Goal: Information Seeking & Learning: Learn about a topic

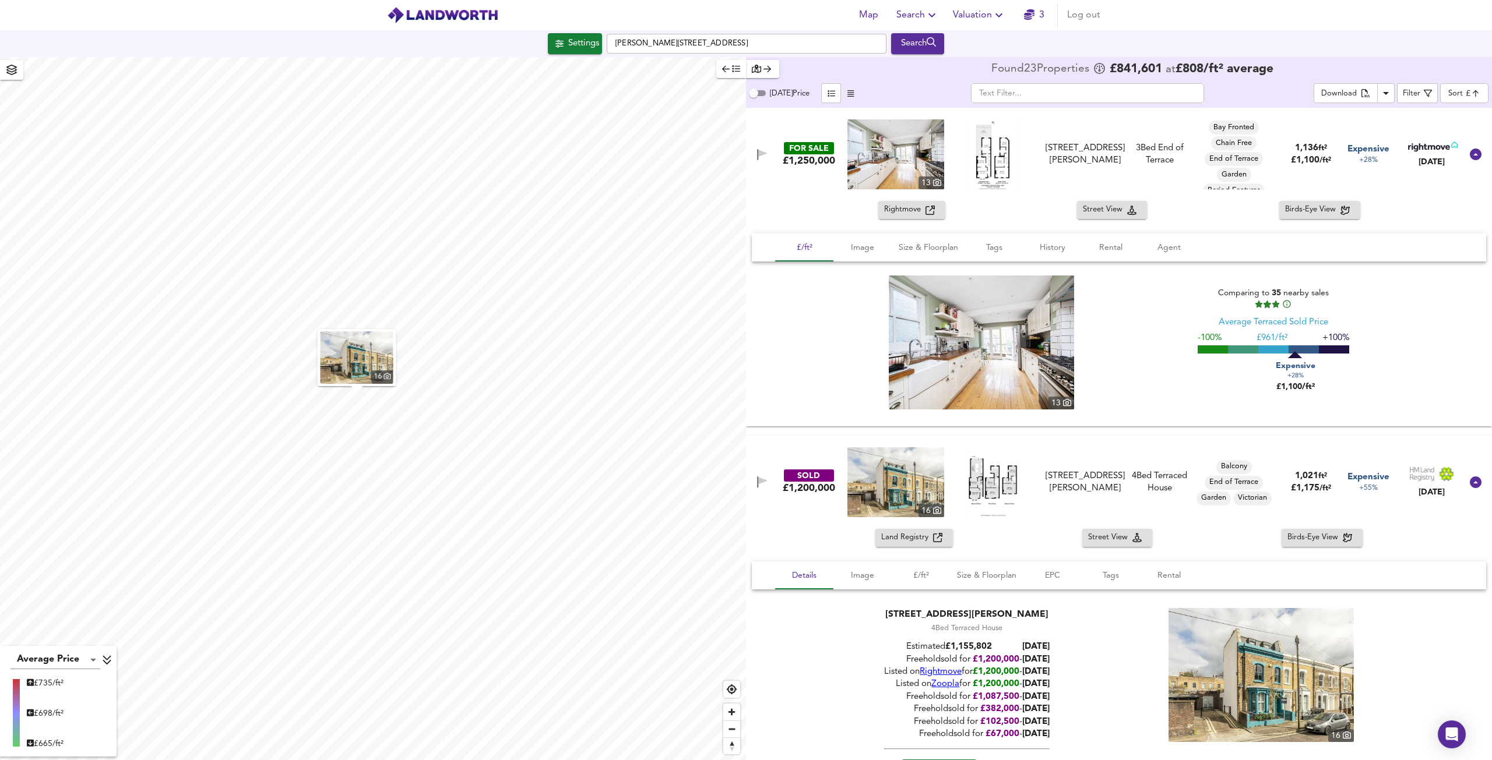
scroll to position [175, 0]
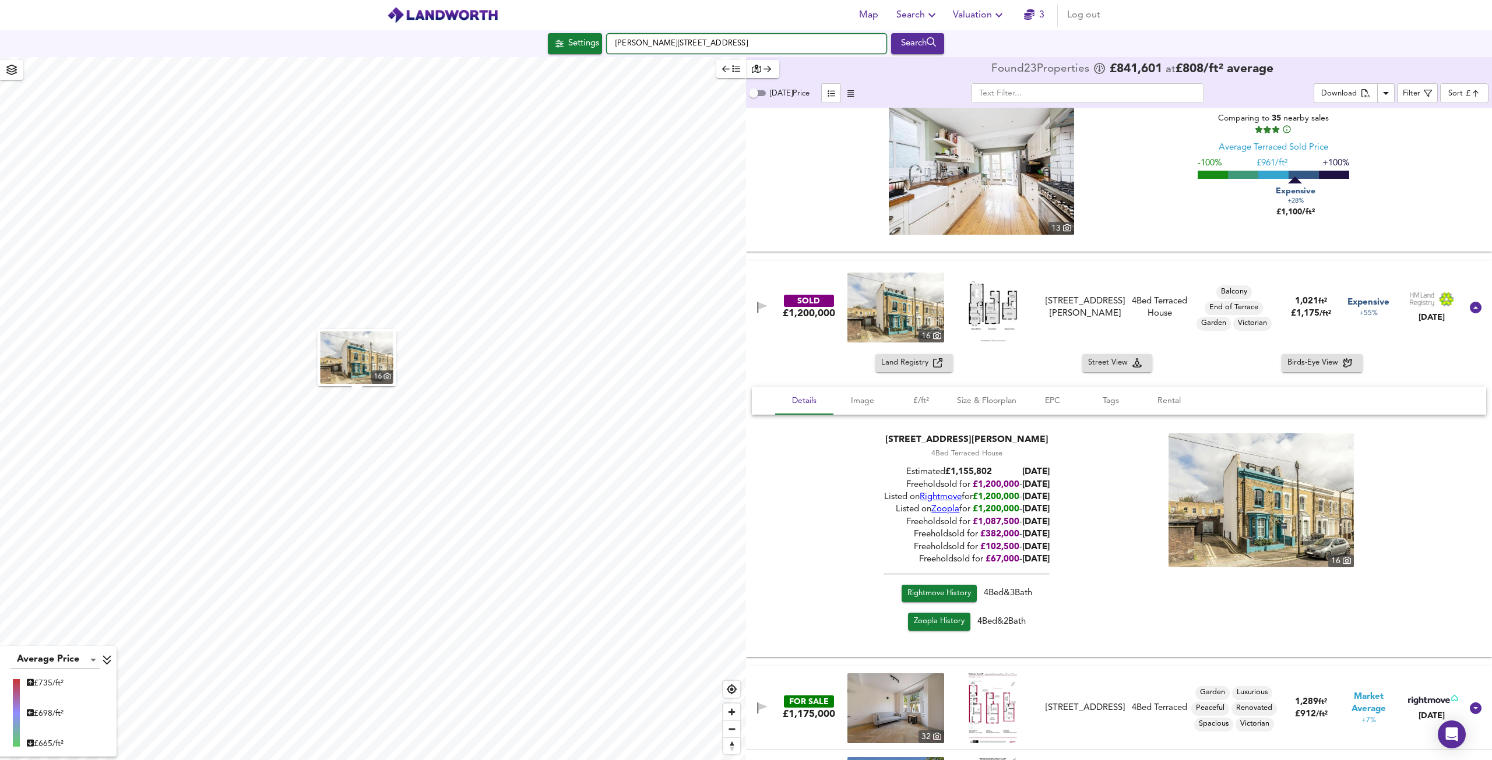
drag, startPoint x: 711, startPoint y: 45, endPoint x: 614, endPoint y: 46, distance: 97.3
click at [614, 46] on input "[PERSON_NAME][STREET_ADDRESS]" at bounding box center [747, 44] width 280 height 20
paste input "[GEOGRAPHIC_DATA]"
click at [780, 43] on input "[GEOGRAPHIC_DATA]" at bounding box center [747, 44] width 280 height 20
type input "[GEOGRAPHIC_DATA]"
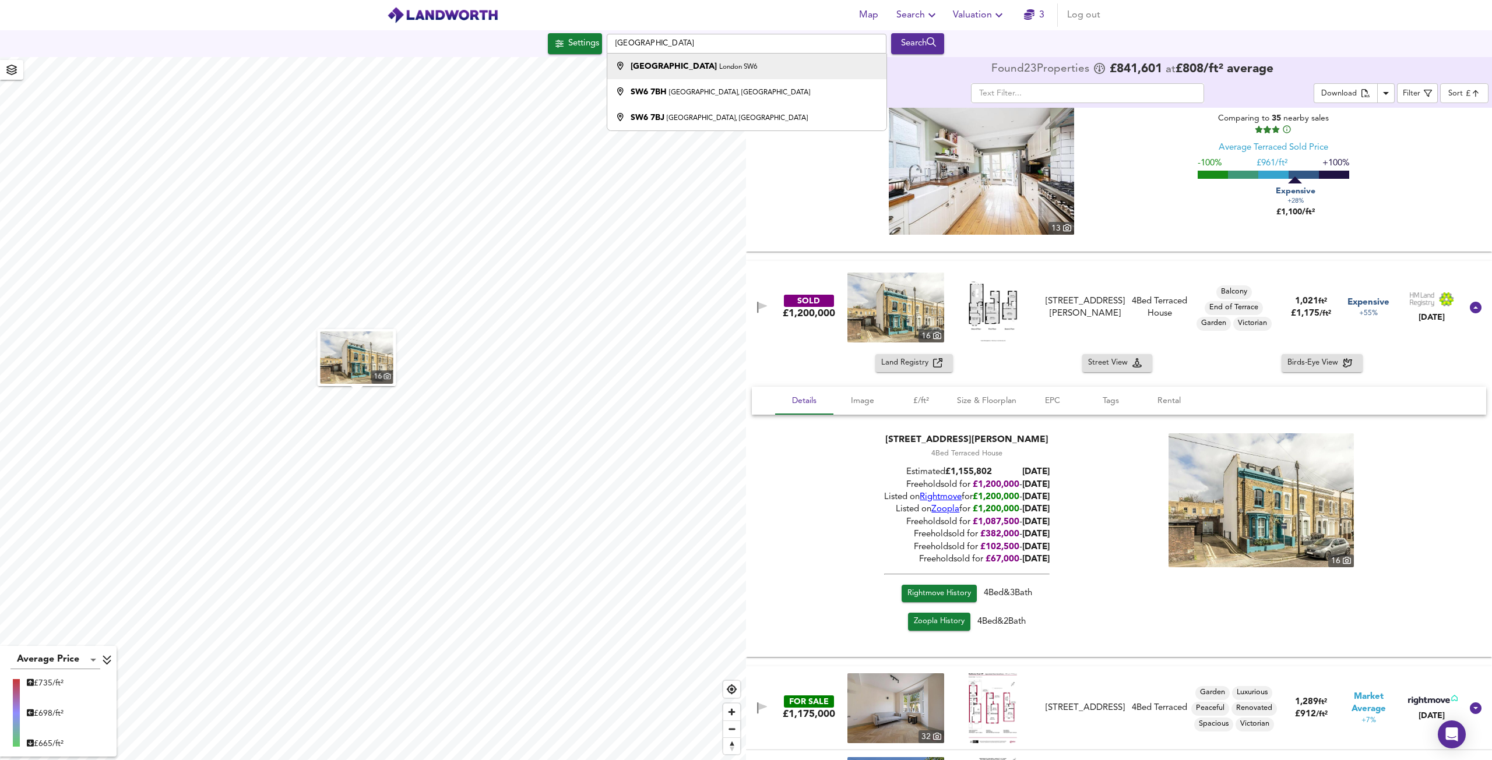
click at [719, 64] on small "London SW6" at bounding box center [738, 67] width 38 height 7
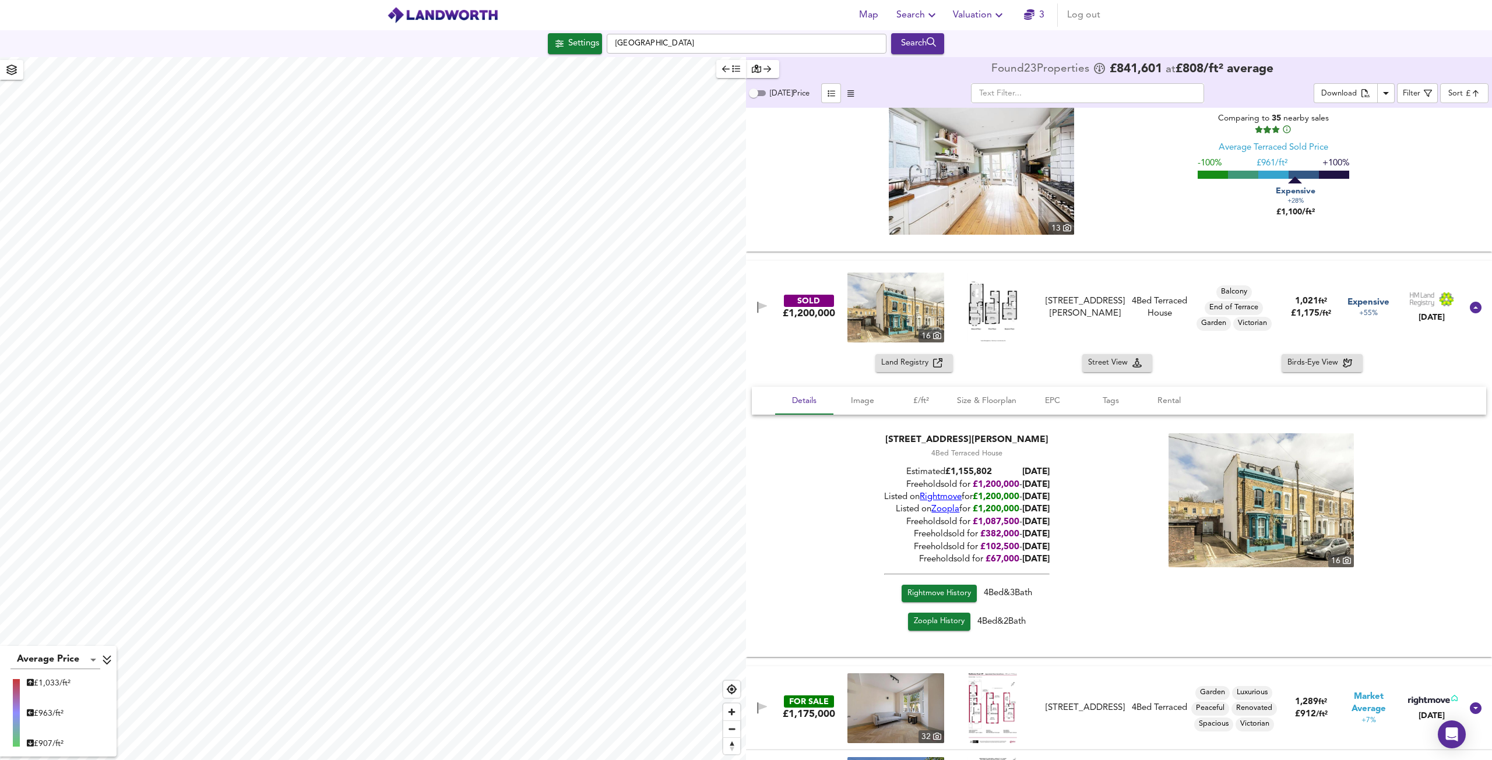
click at [1411, 158] on div "13 Comparing to 35 nearby sales Average Terraced Sold Price -100% £ 961/ft² +10…" at bounding box center [1119, 168] width 706 height 134
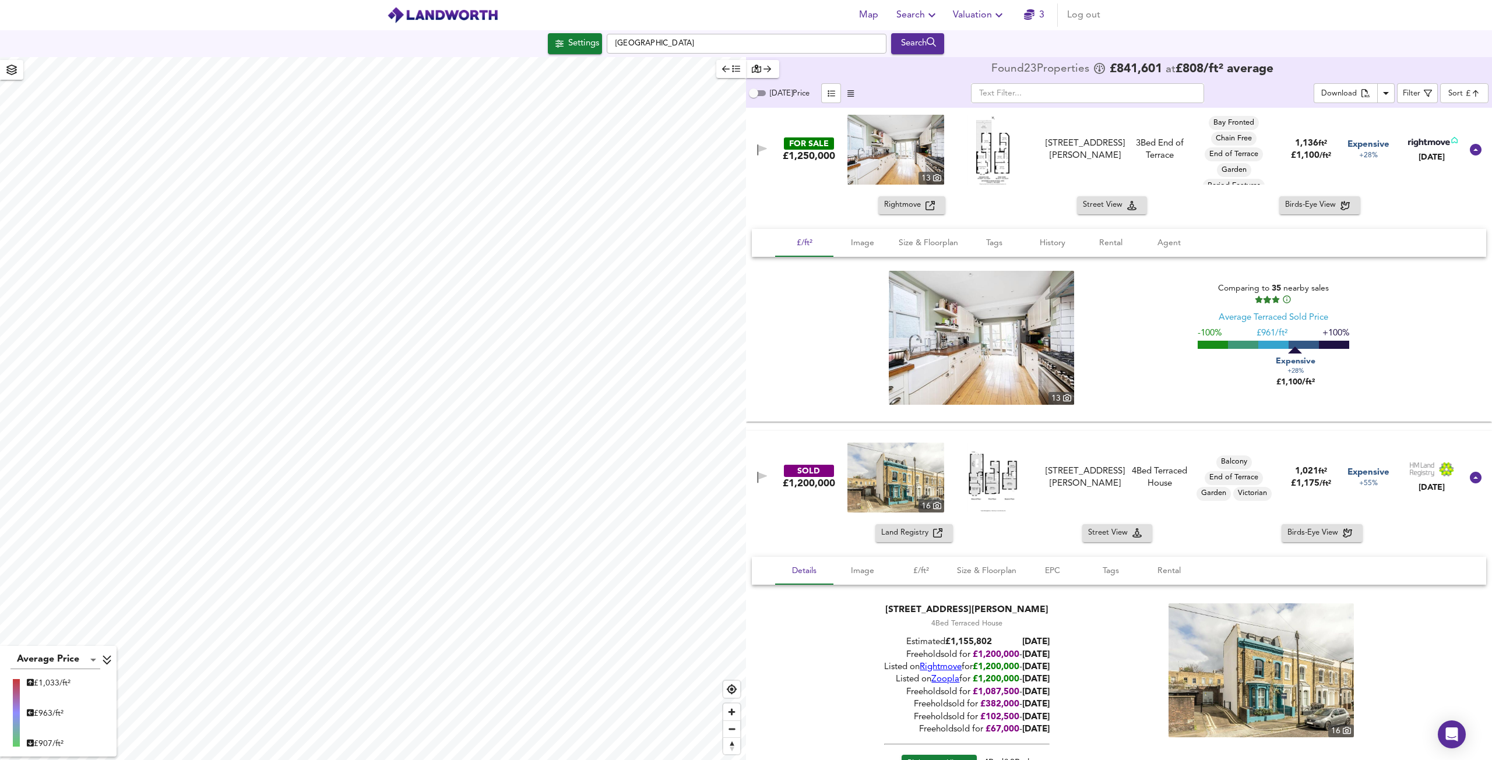
scroll to position [0, 0]
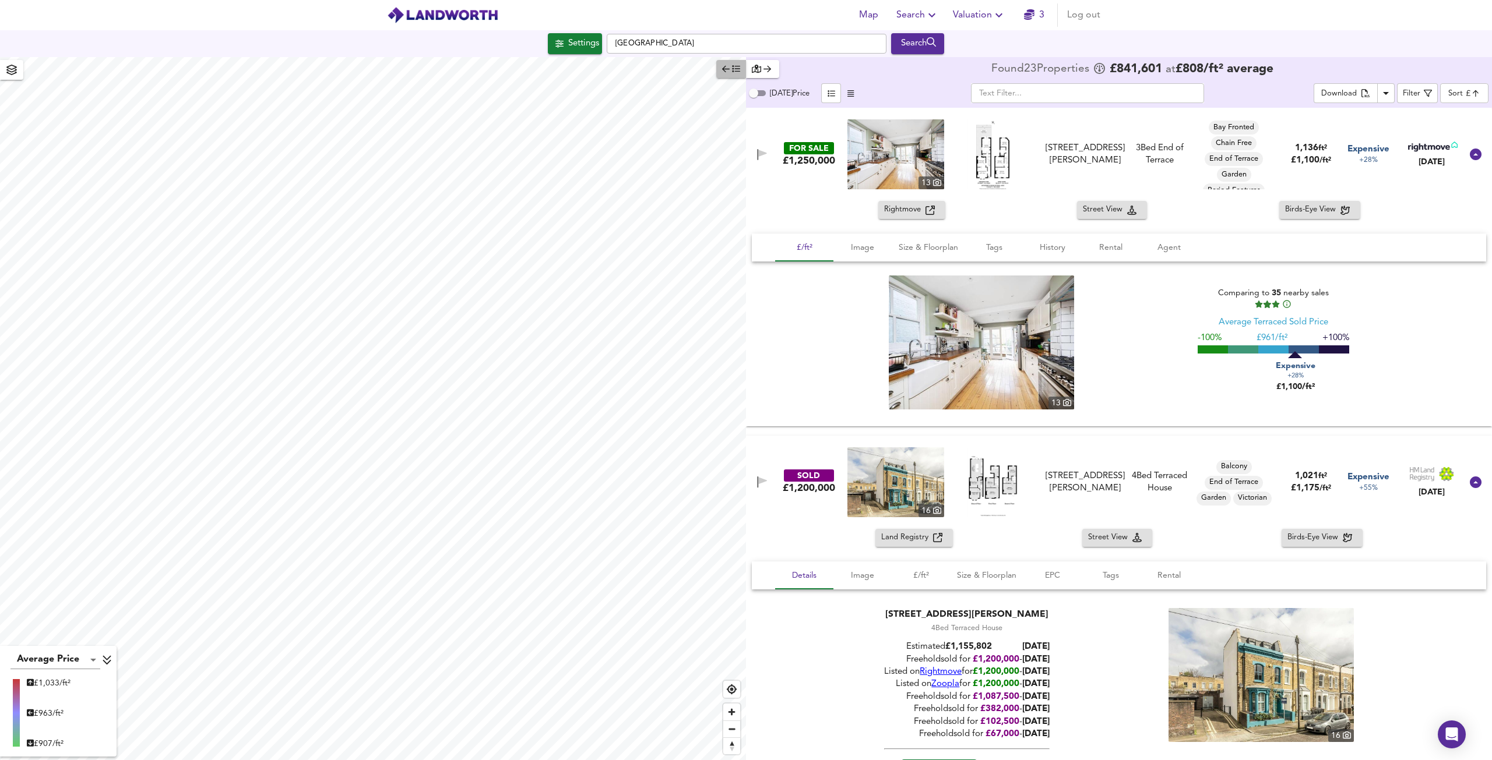
click at [735, 69] on icon "button" at bounding box center [736, 69] width 8 height 8
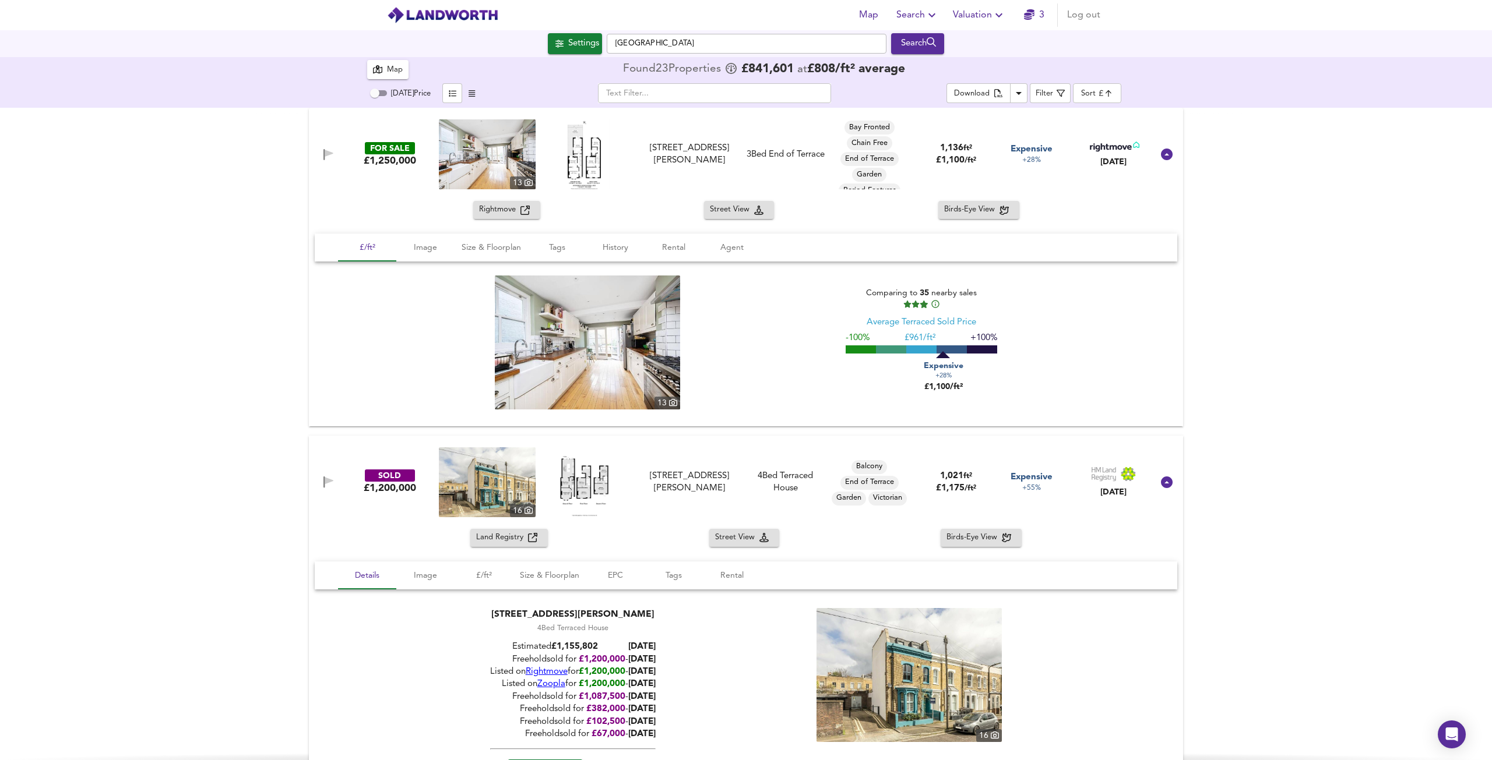
click at [401, 72] on div "Map" at bounding box center [395, 70] width 16 height 13
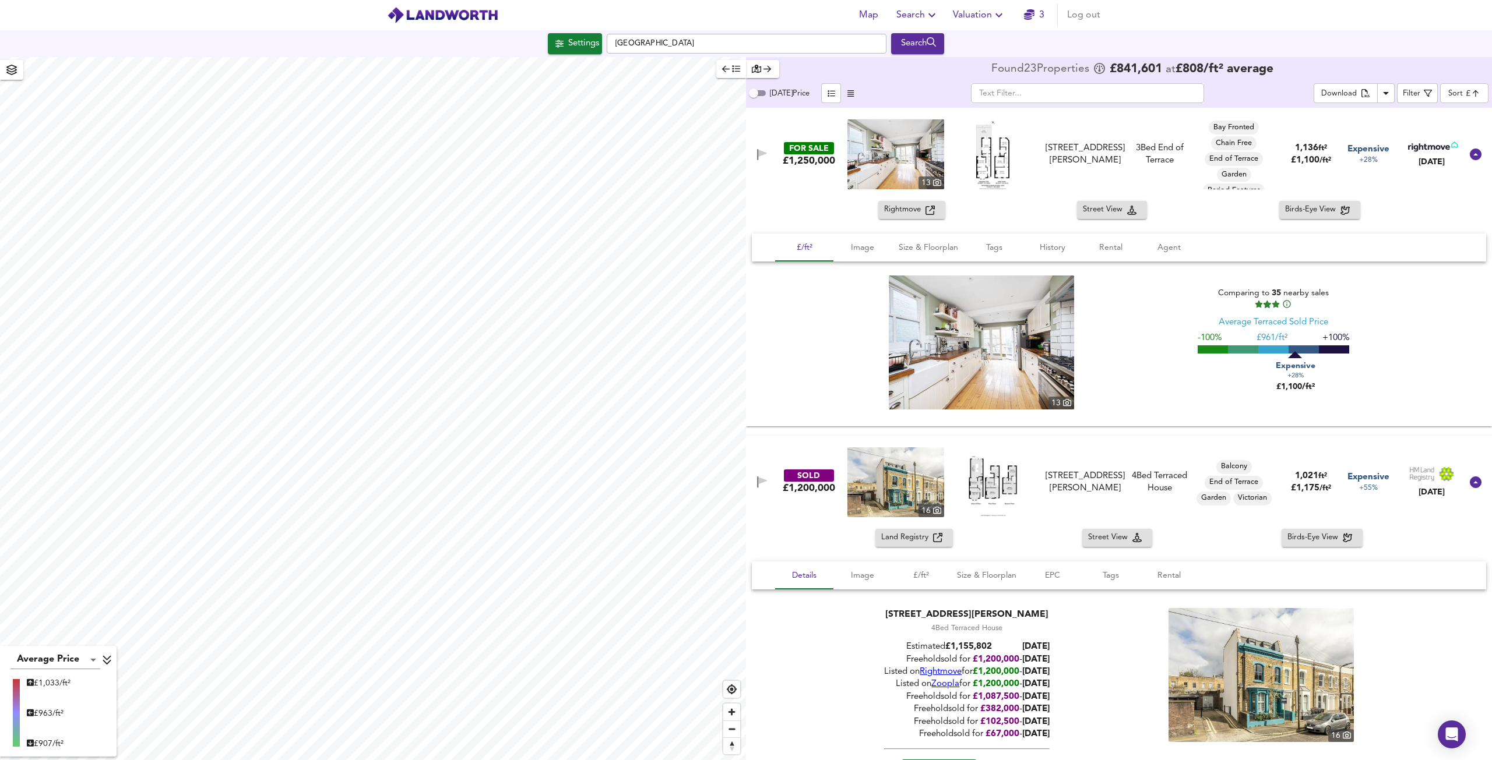
click at [762, 69] on div "button" at bounding box center [763, 68] width 22 height 13
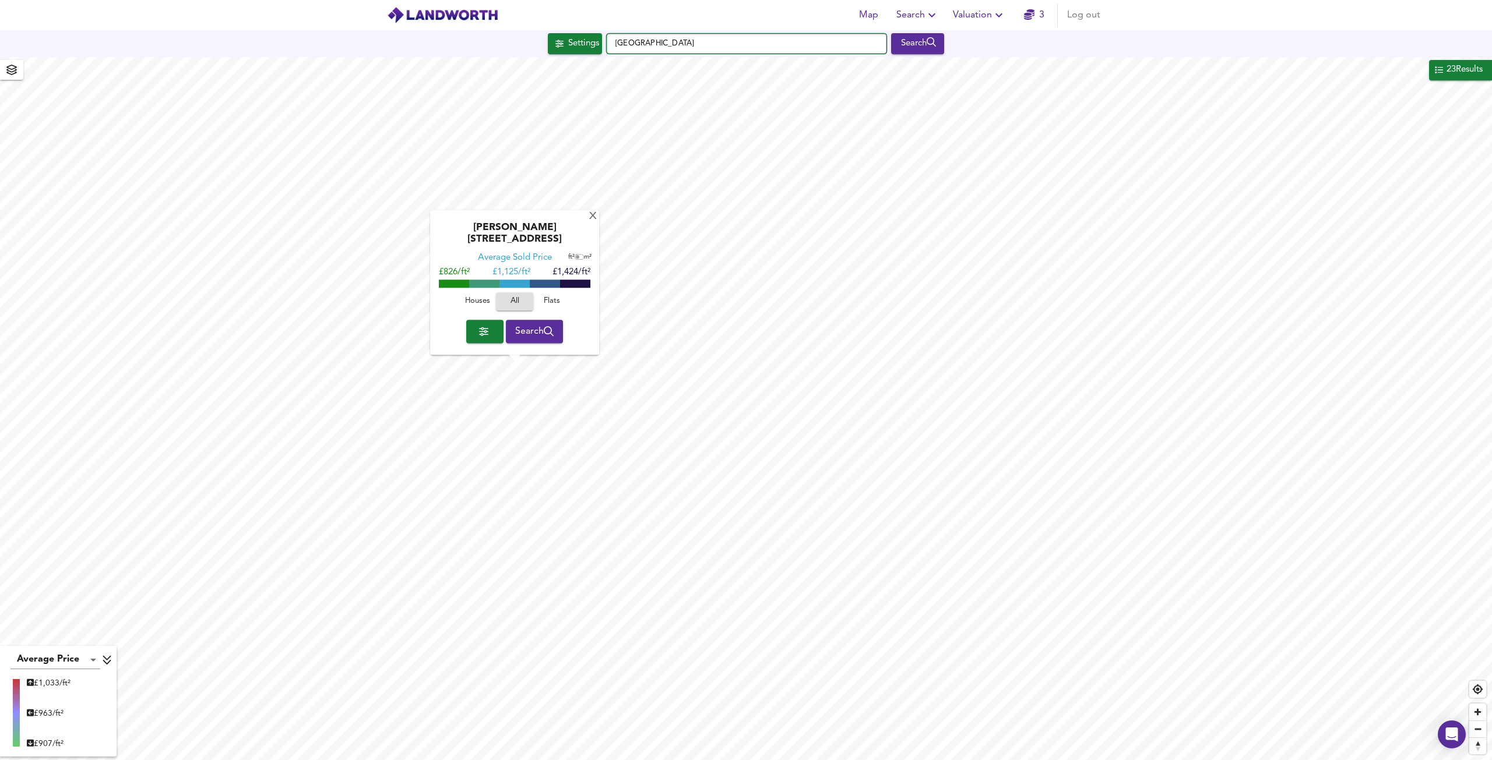
click at [771, 40] on input "[GEOGRAPHIC_DATA]" at bounding box center [747, 44] width 280 height 20
click at [538, 335] on span "Search" at bounding box center [534, 331] width 39 height 16
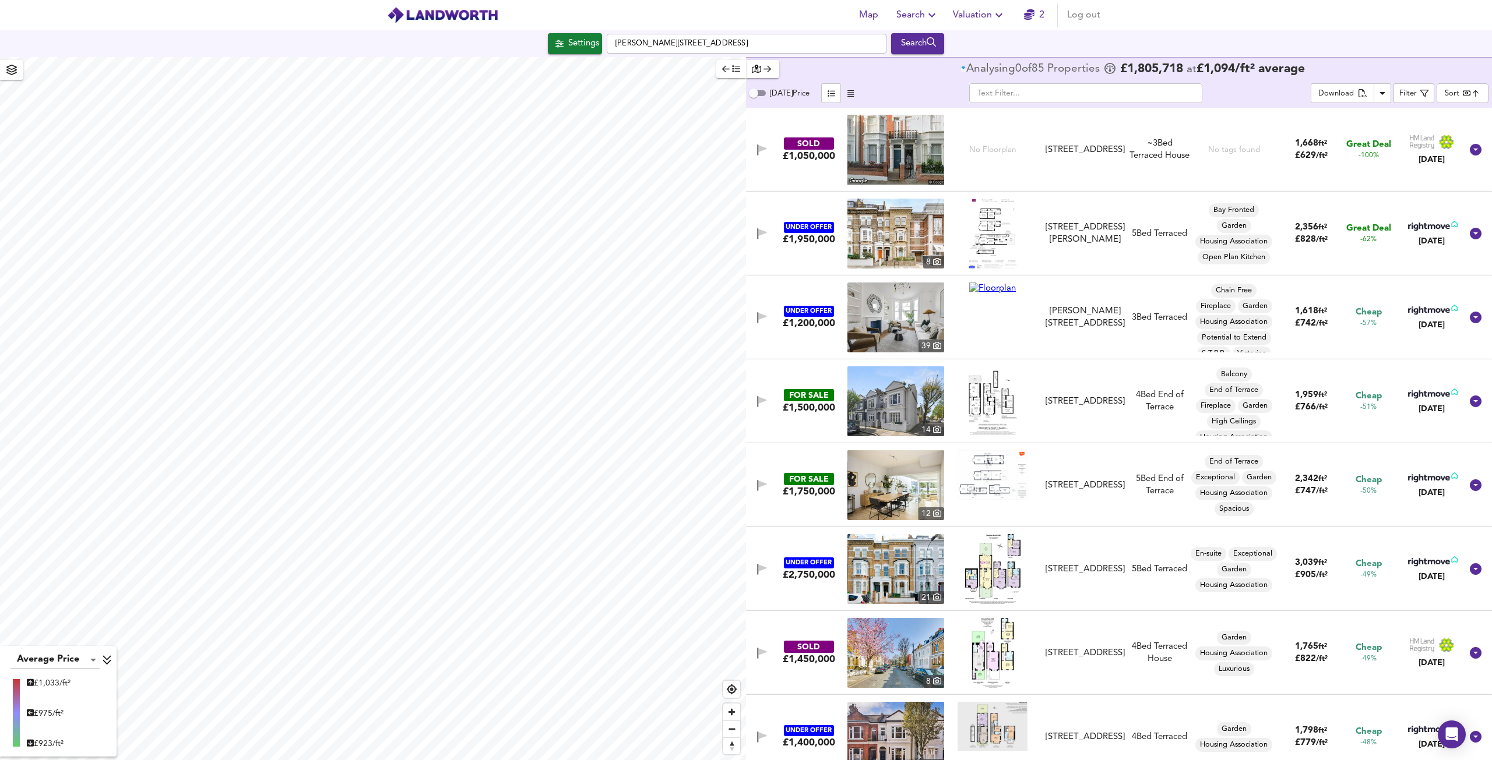
click at [1453, 87] on body "Map Search Valuation 2 Log out Settings [PERSON_NAME][GEOGRAPHIC_DATA] Search A…" at bounding box center [746, 380] width 1492 height 760
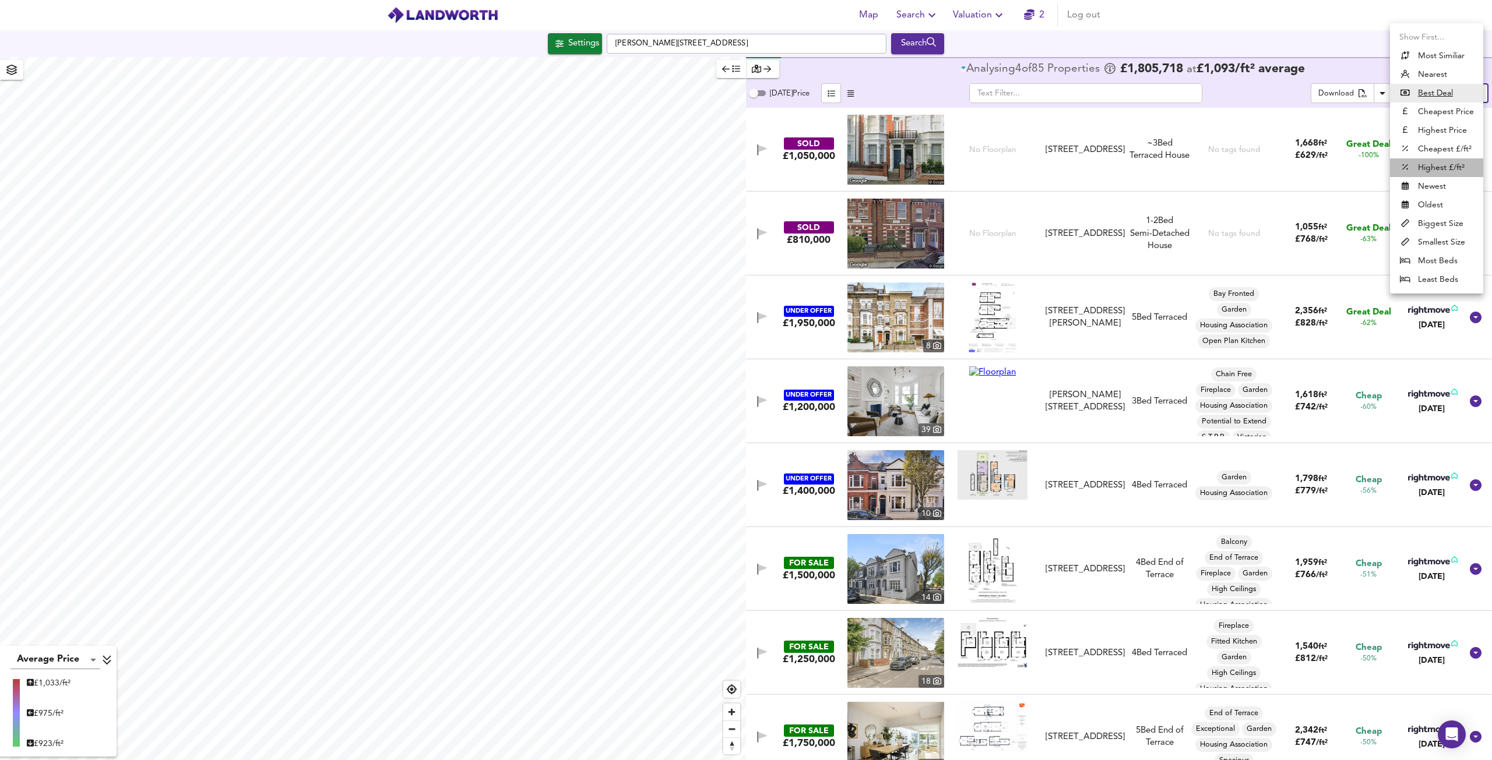
click at [1436, 164] on li "Highest £/ft²" at bounding box center [1436, 167] width 93 height 19
type input "highppsf"
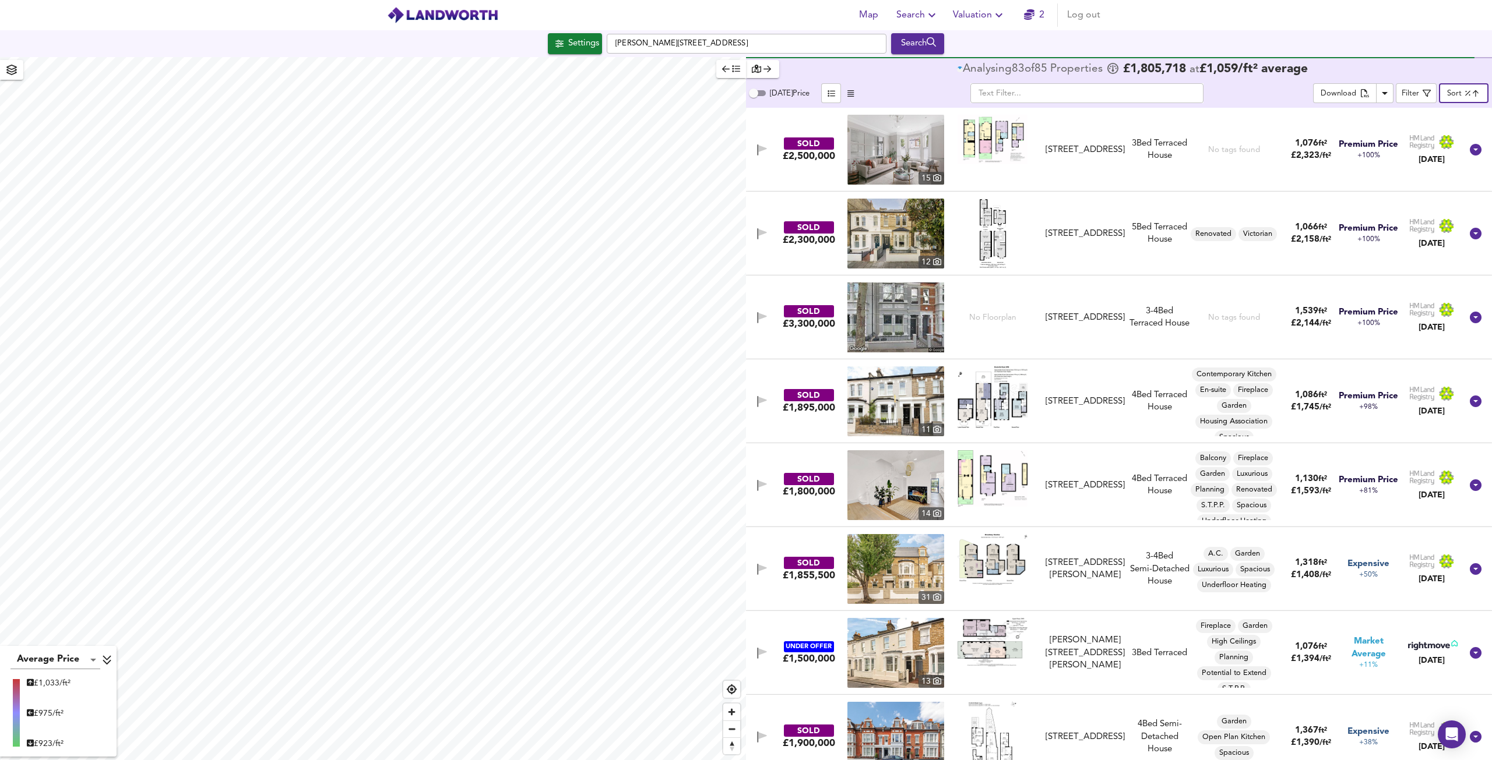
click at [987, 408] on img at bounding box center [992, 397] width 70 height 62
click at [1469, 397] on icon at bounding box center [1475, 402] width 12 height 12
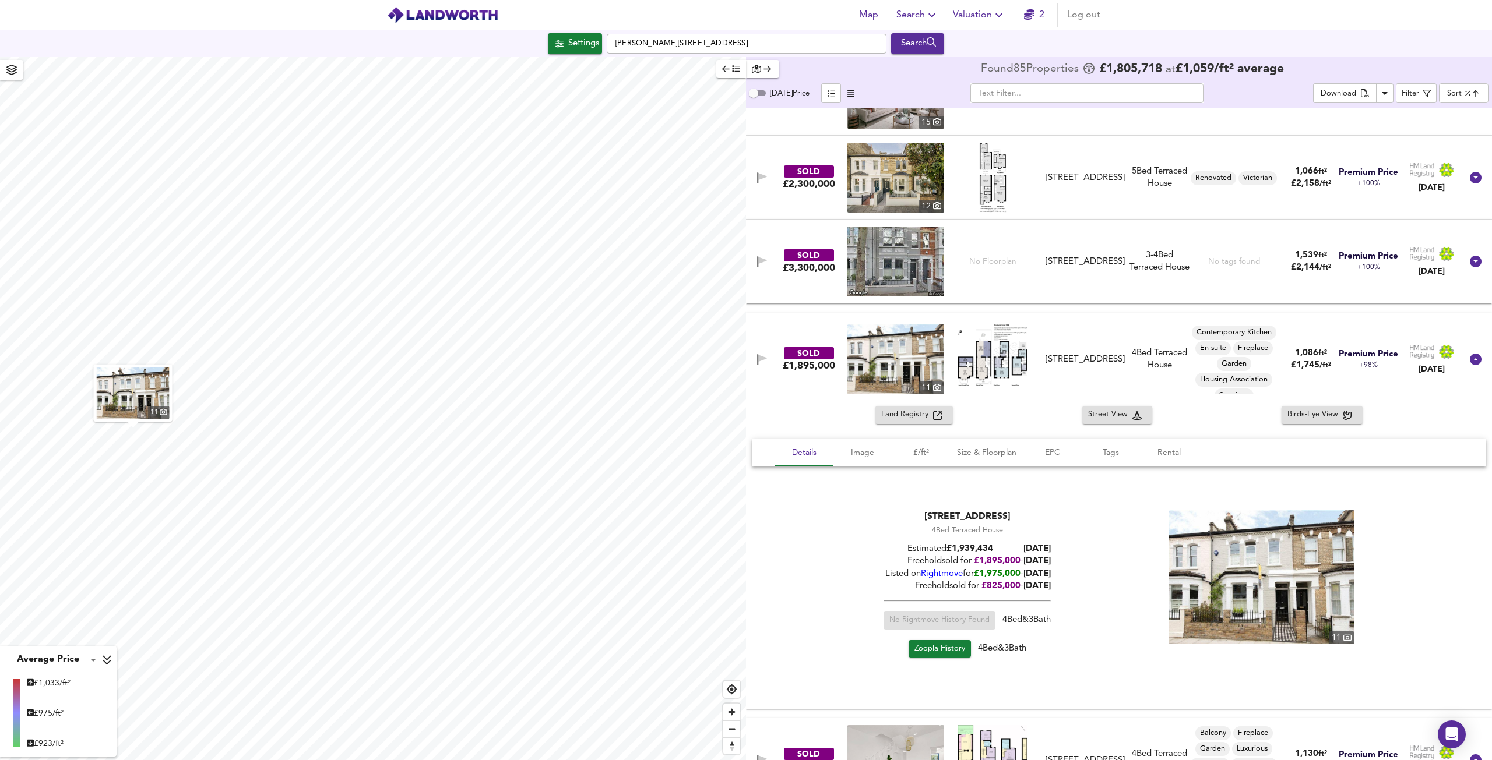
scroll to position [58, 0]
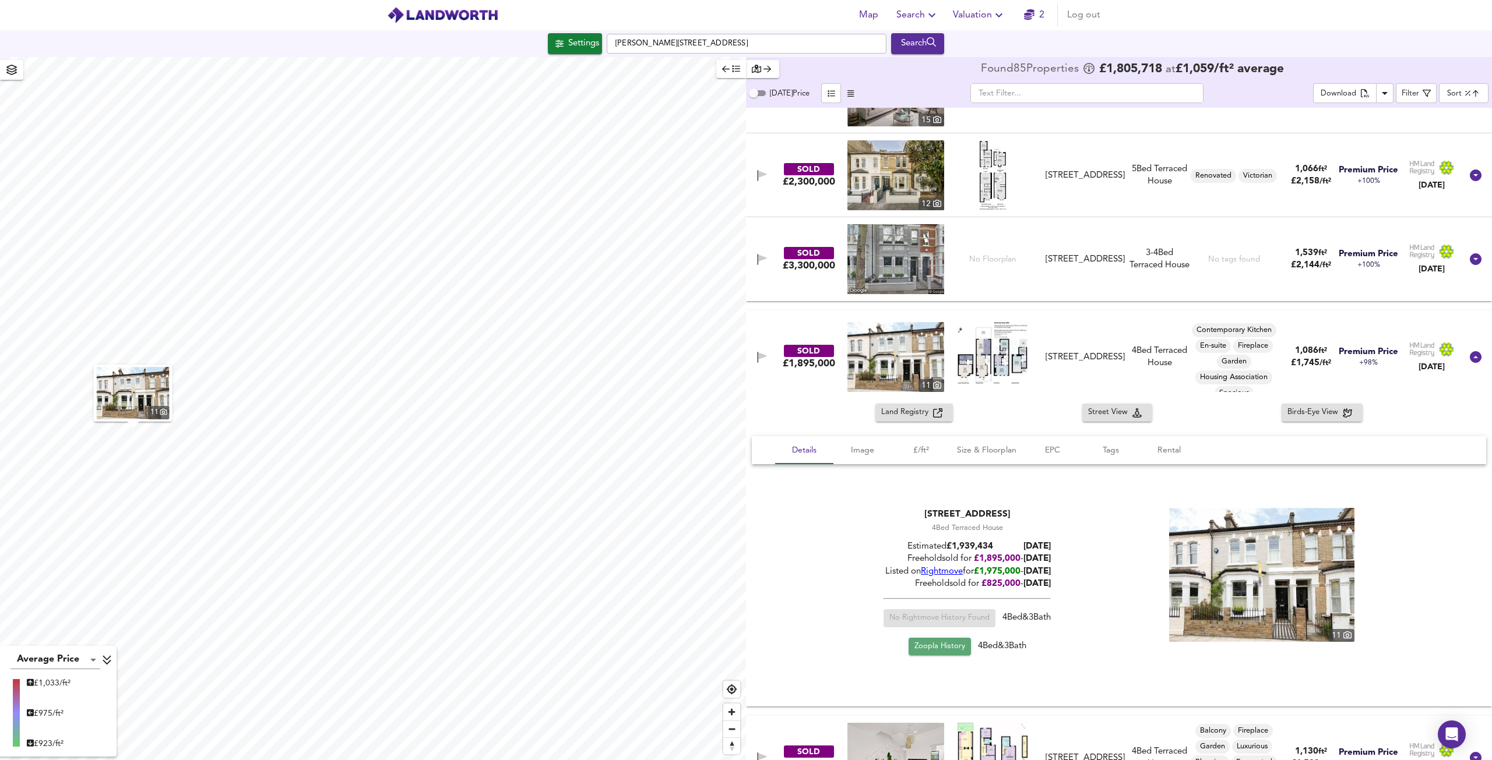
click at [952, 648] on span "Zoopla History" at bounding box center [939, 646] width 51 height 13
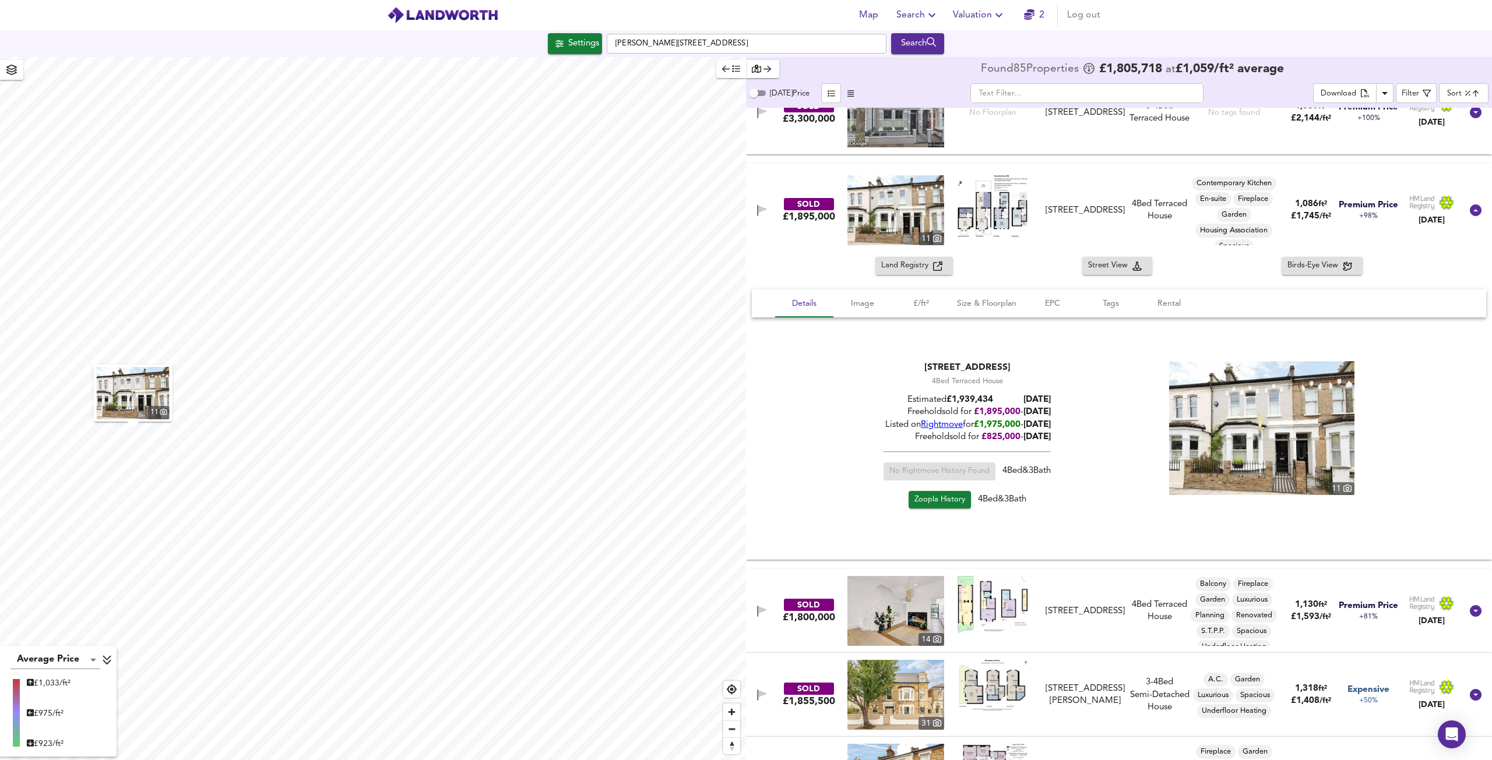
scroll to position [291, 0]
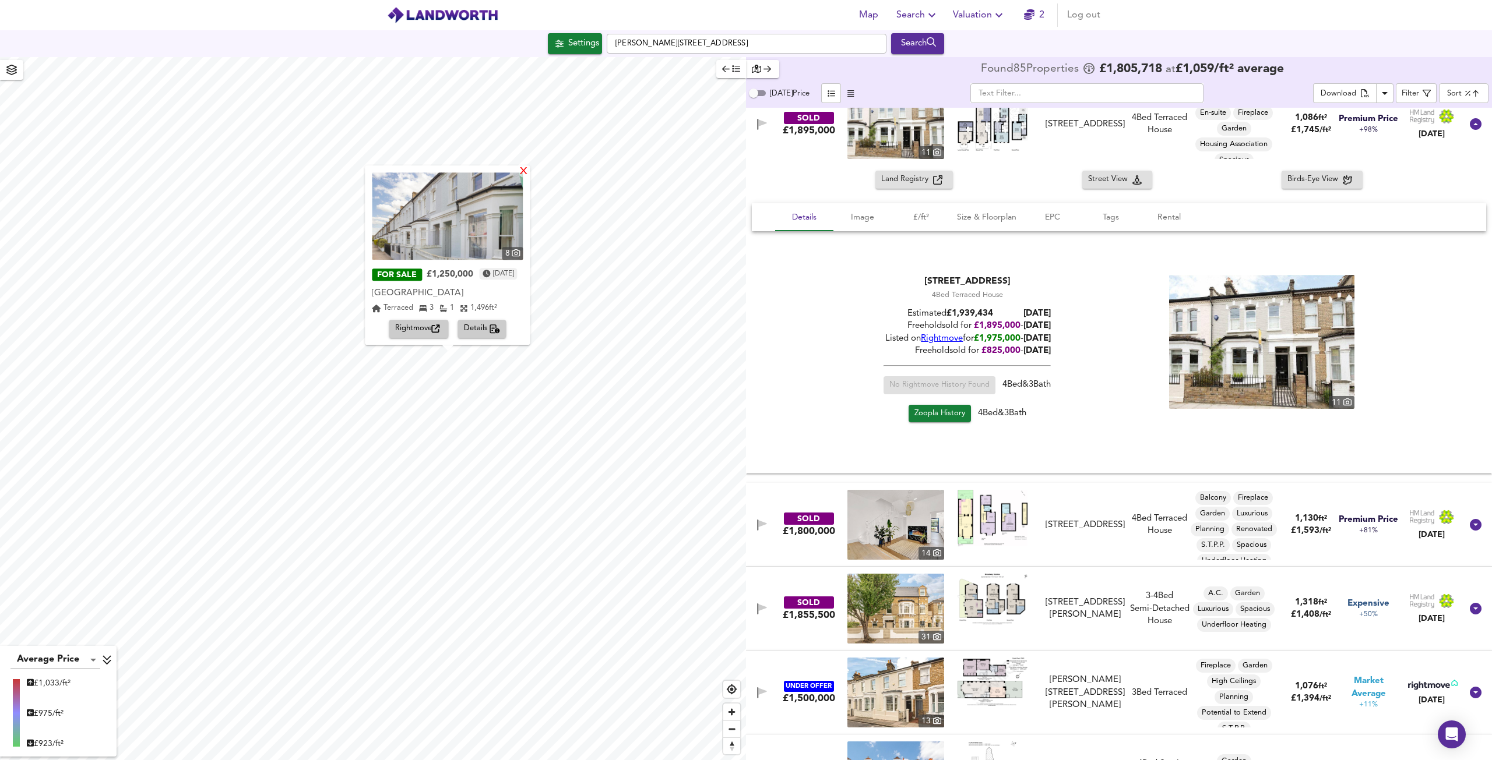
click at [529, 169] on div "X" at bounding box center [524, 172] width 10 height 11
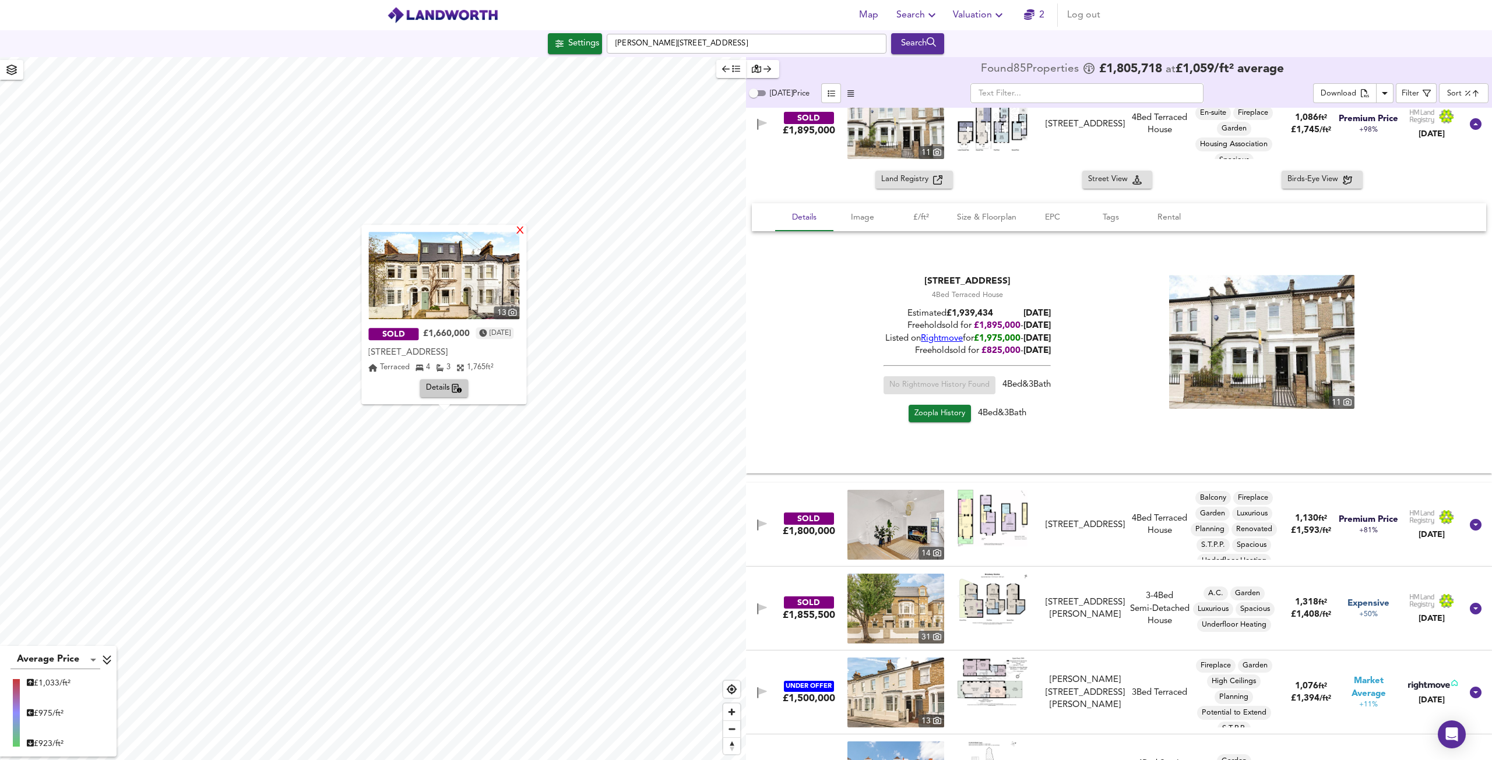
click at [526, 231] on div "X" at bounding box center [521, 231] width 10 height 11
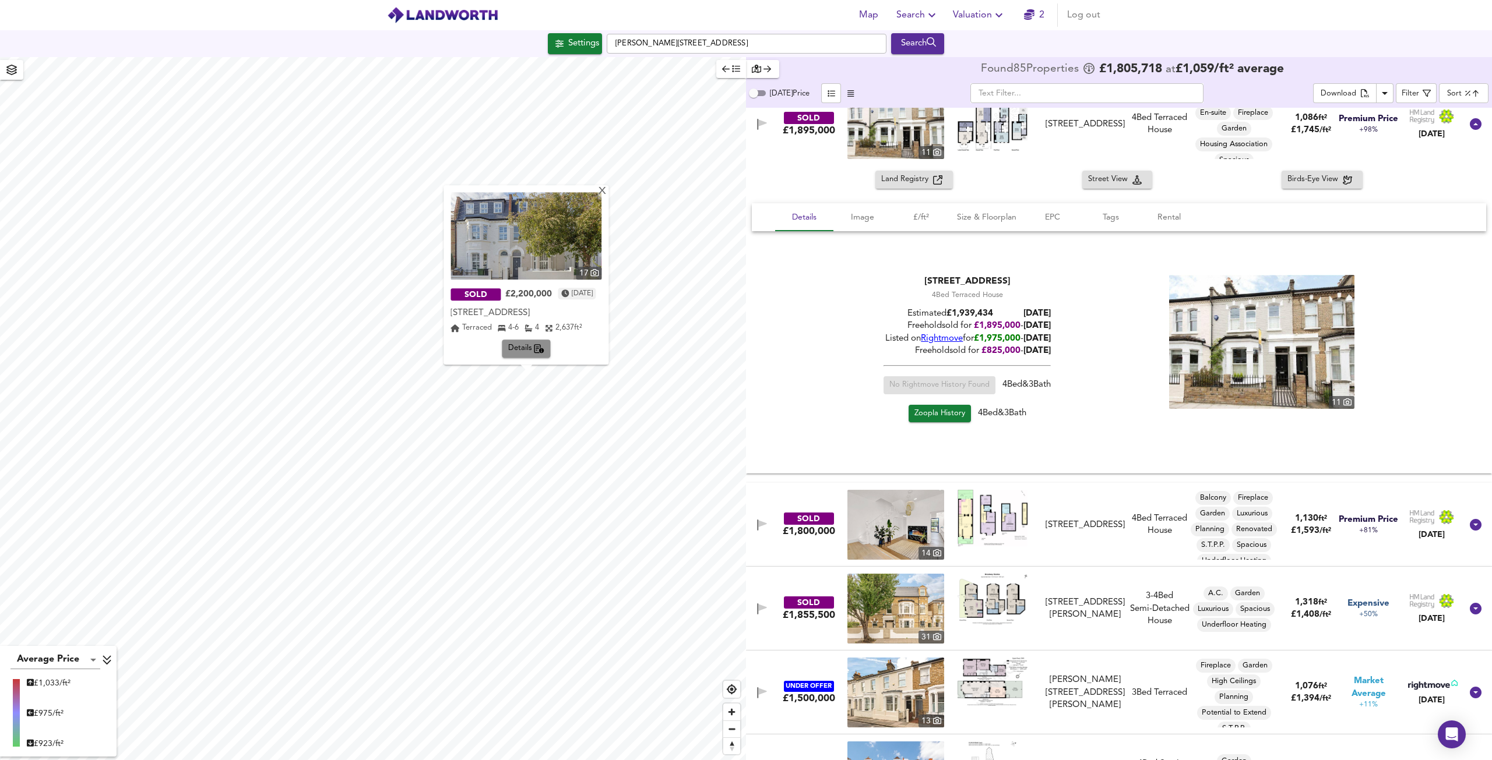
click at [517, 348] on span "Details" at bounding box center [526, 349] width 37 height 13
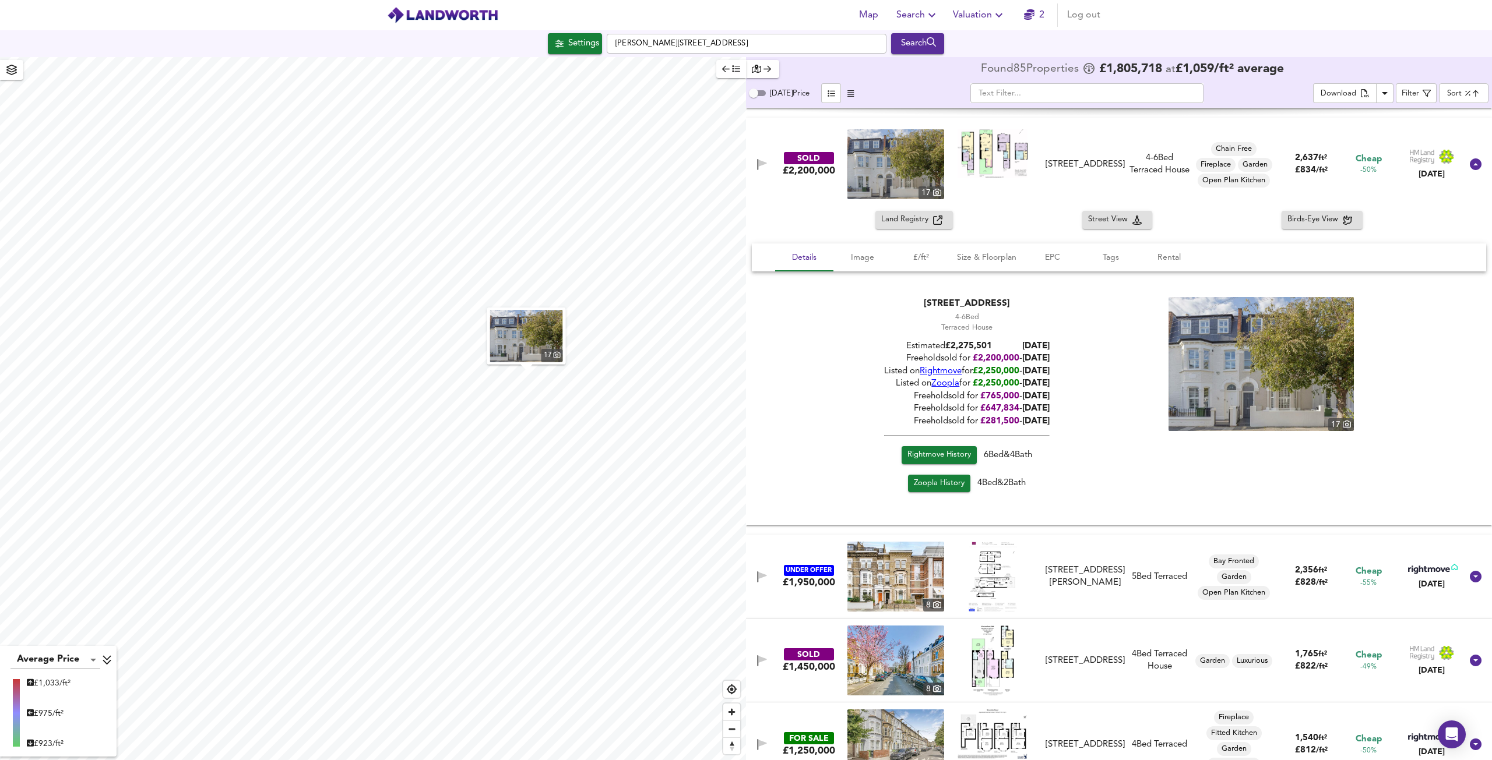
scroll to position [6036, 0]
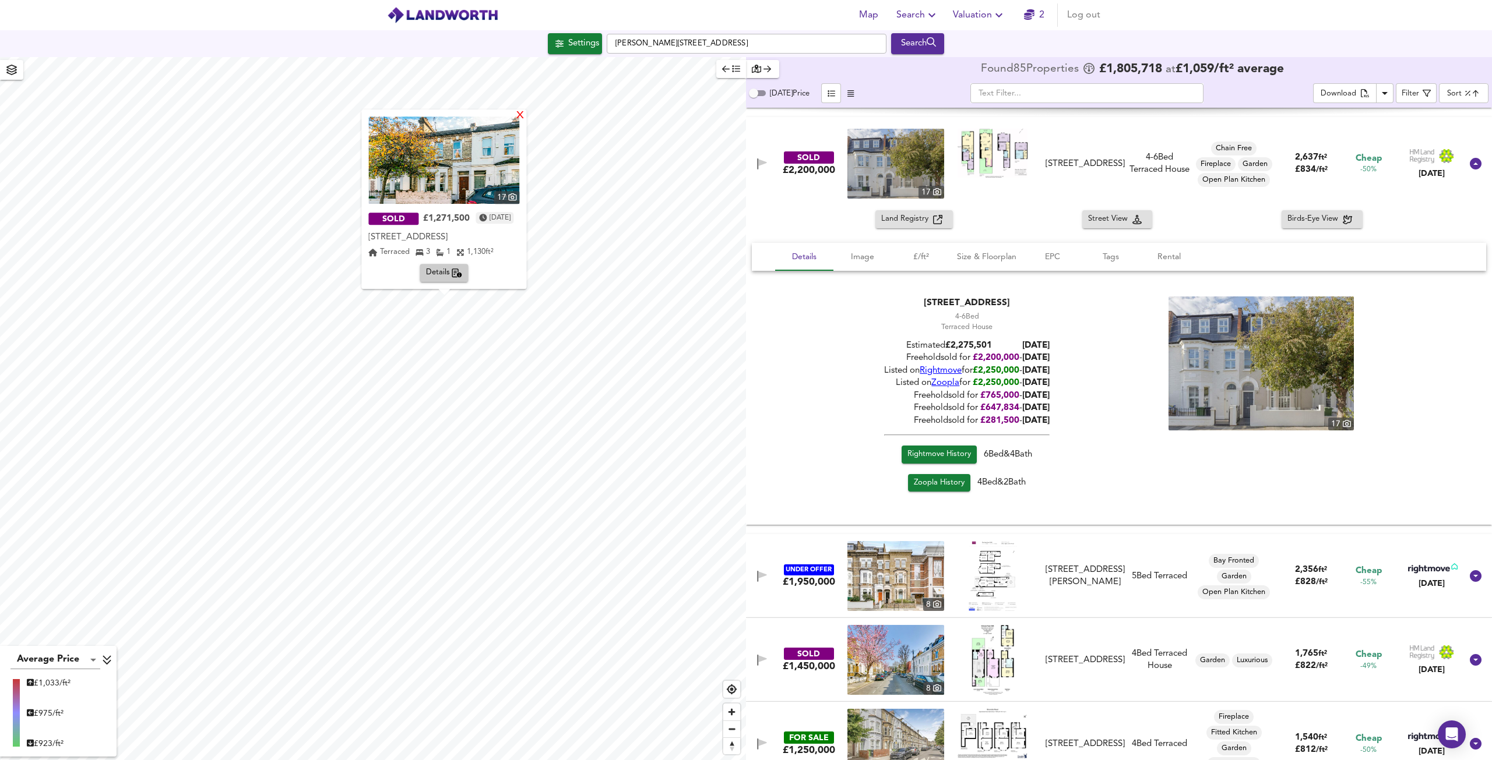
click at [526, 114] on div "X" at bounding box center [521, 116] width 10 height 11
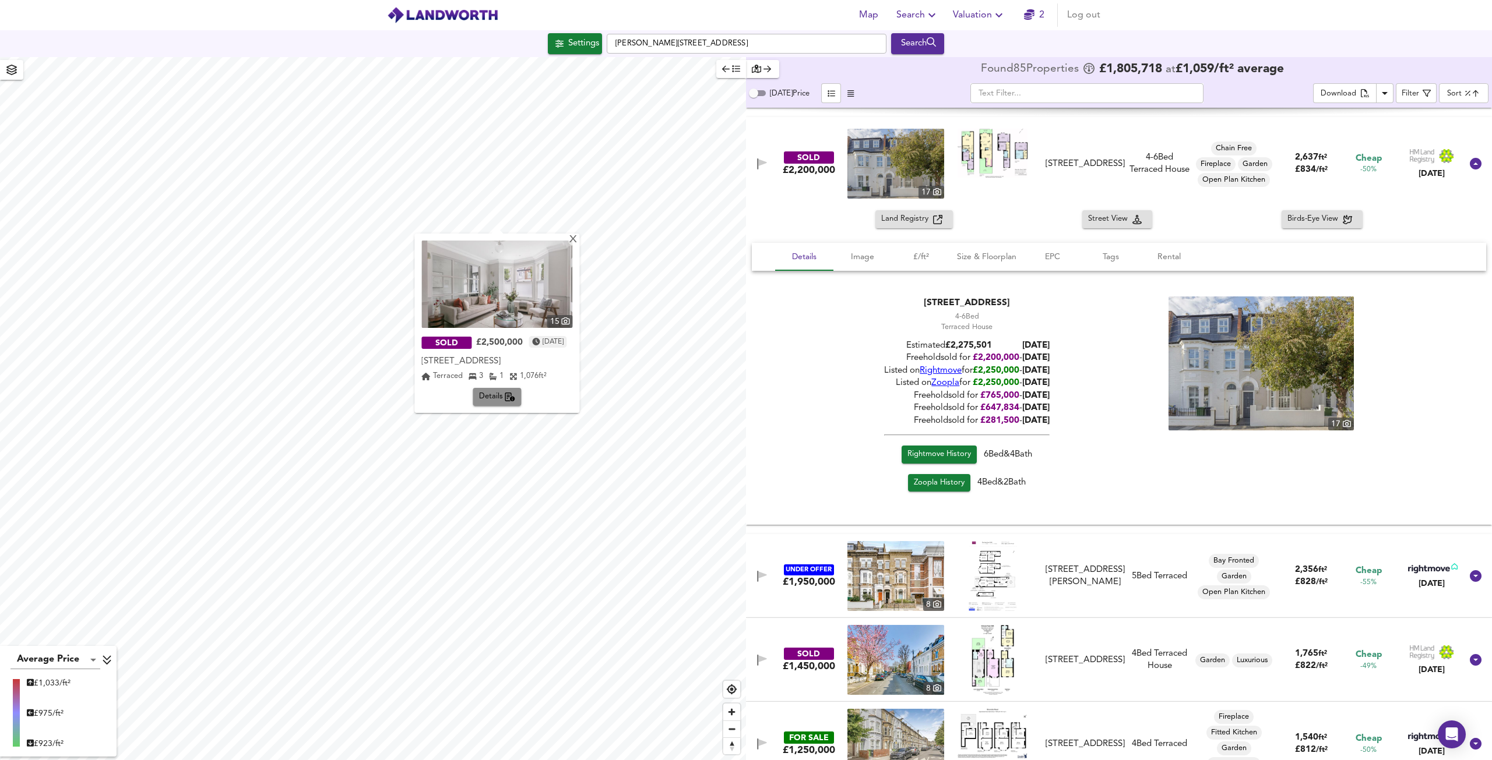
click at [491, 400] on span "Details" at bounding box center [497, 396] width 37 height 13
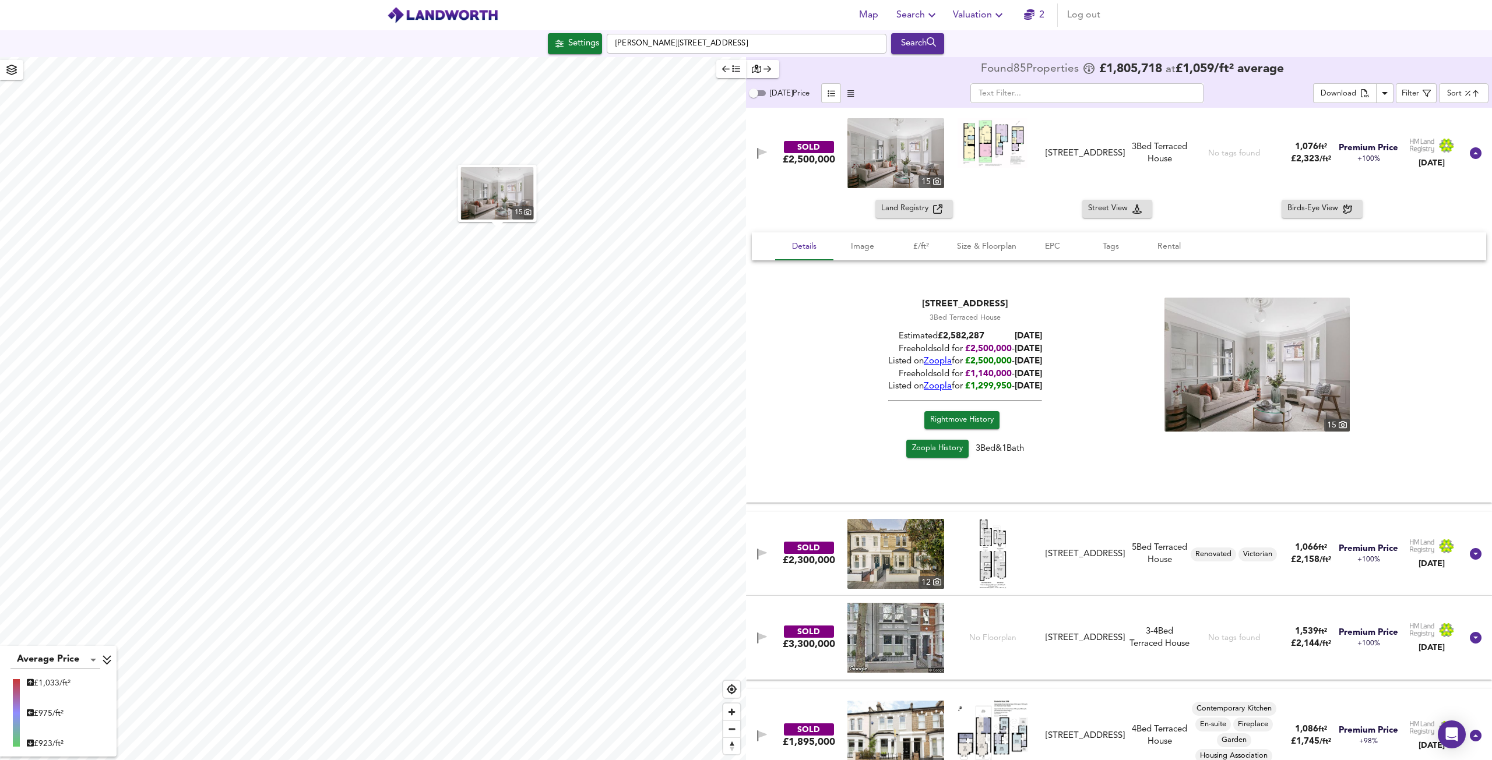
scroll to position [0, 0]
click at [963, 415] on span "Rightmove History" at bounding box center [962, 421] width 64 height 13
click at [997, 135] on img at bounding box center [992, 144] width 70 height 50
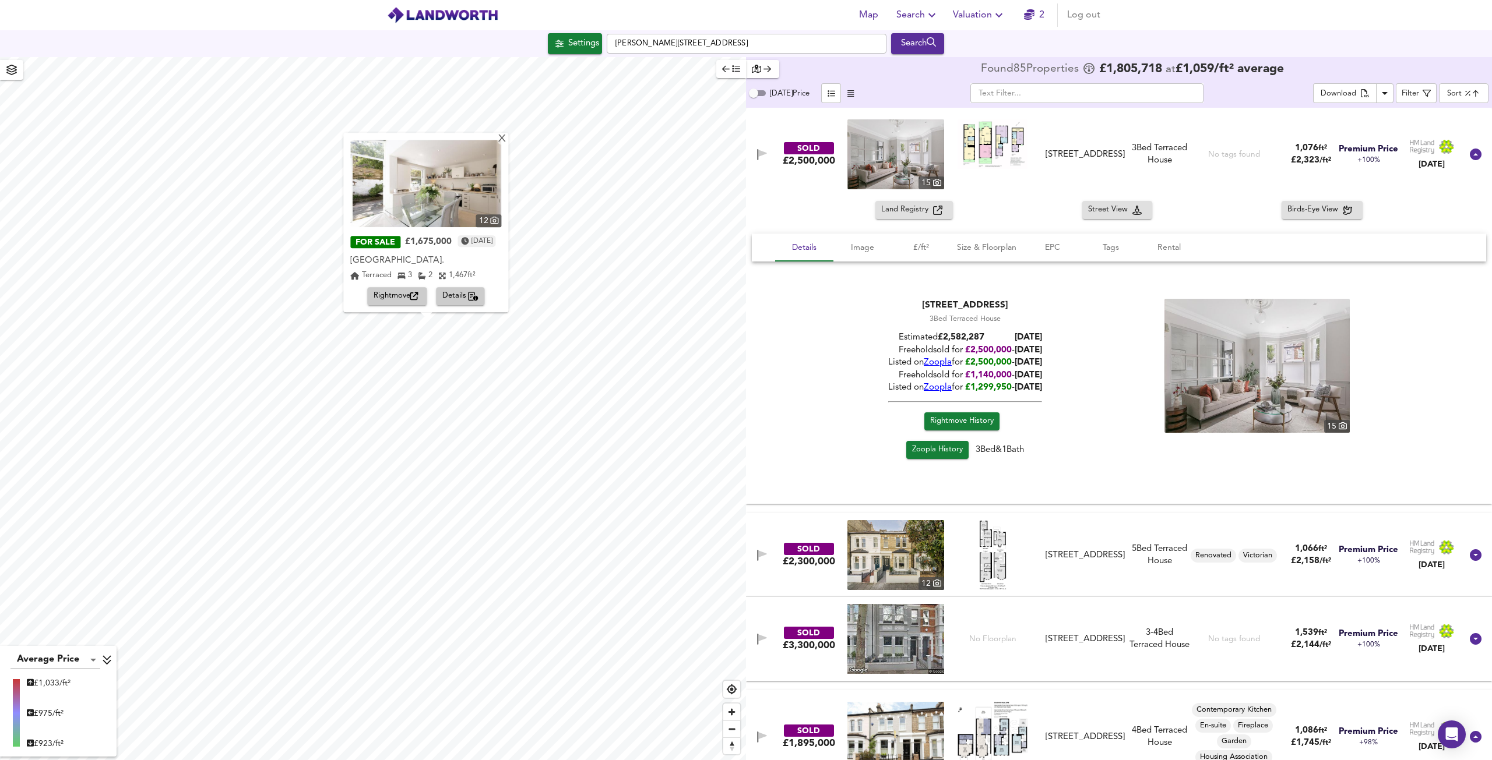
click at [407, 297] on span "Rightmove" at bounding box center [397, 296] width 48 height 13
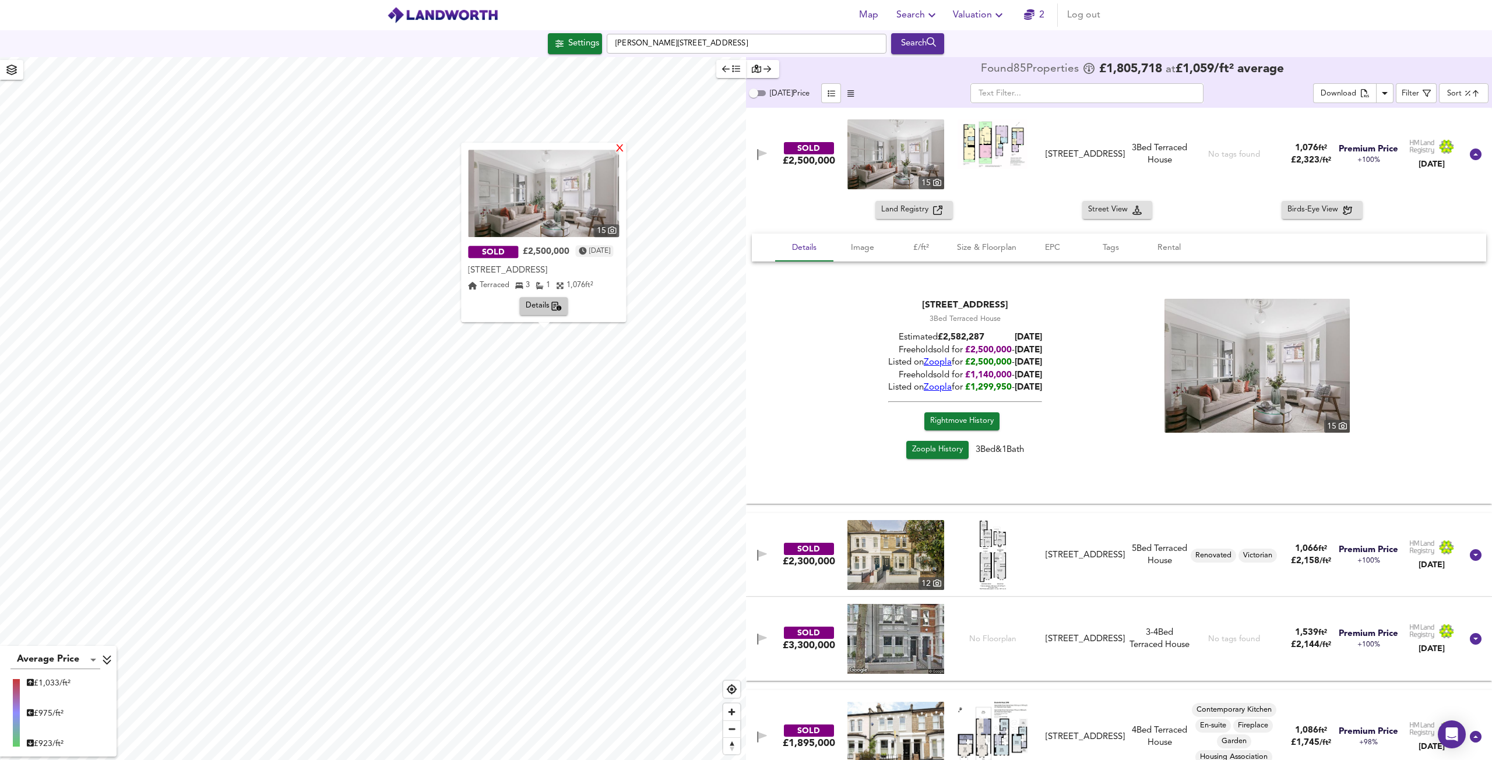
click at [625, 146] on div "X" at bounding box center [620, 149] width 10 height 11
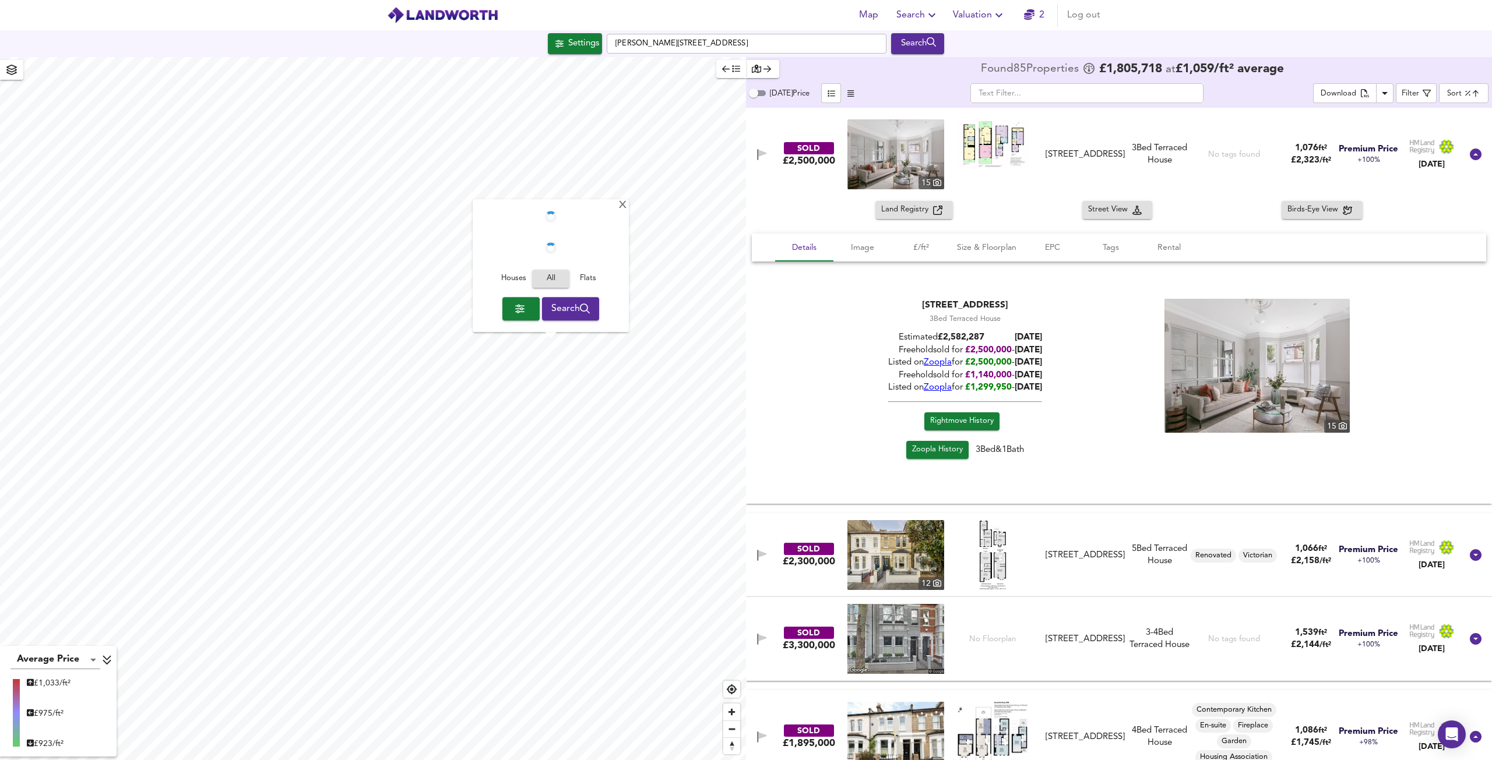
click at [540, 326] on div "Houses All Flats Search" at bounding box center [551, 266] width 156 height 133
click at [626, 208] on div "X" at bounding box center [626, 205] width 10 height 11
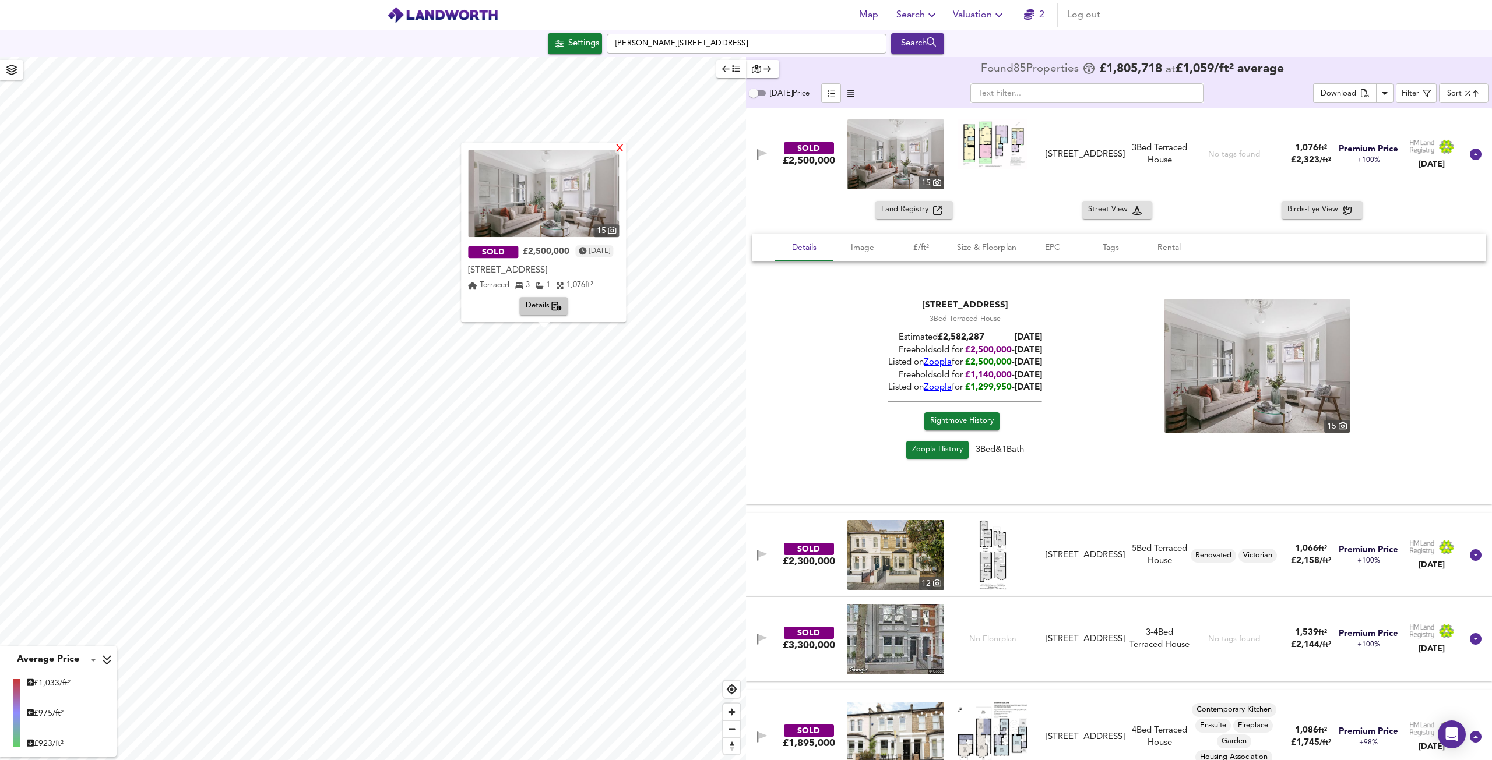
click at [625, 148] on div "X" at bounding box center [620, 149] width 10 height 11
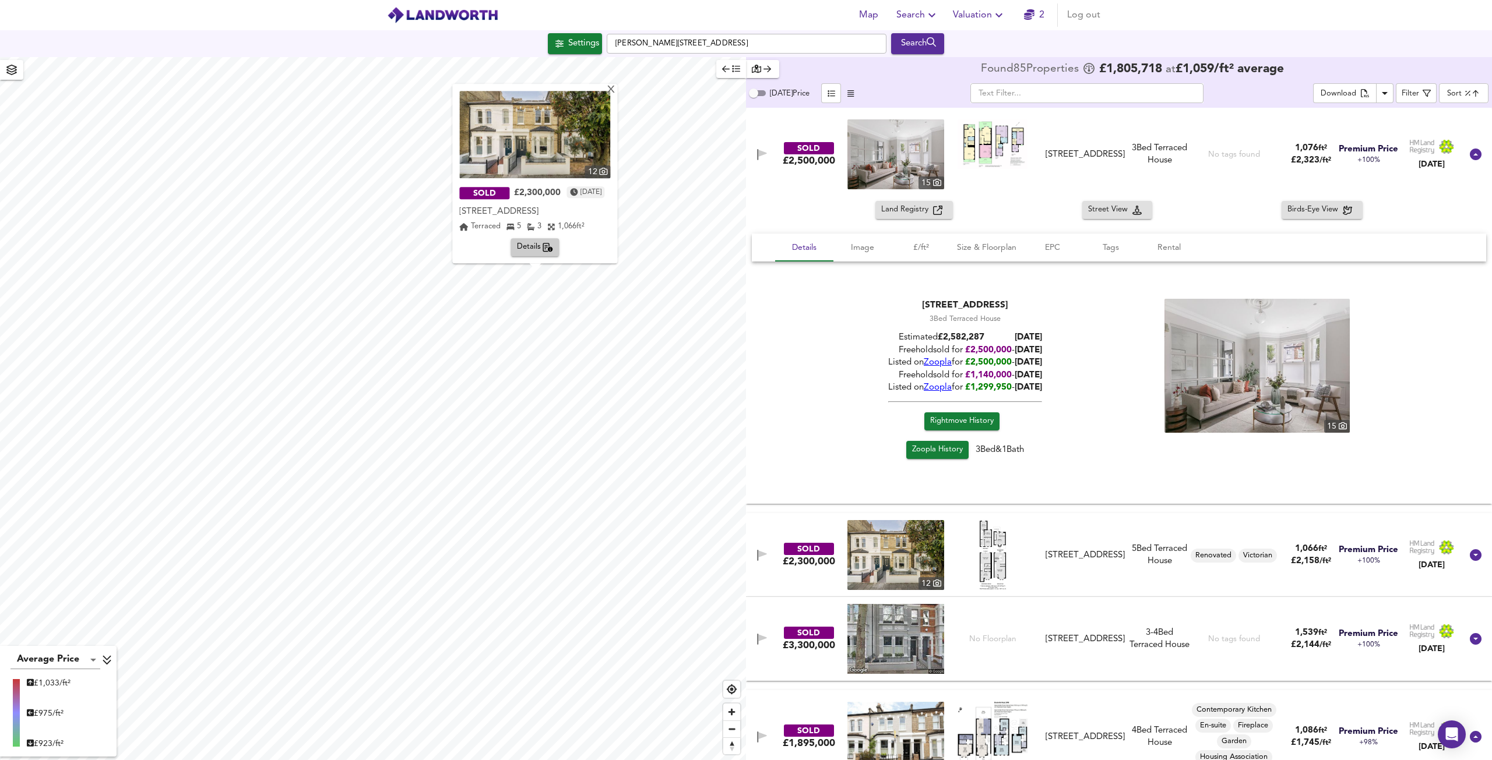
click at [547, 248] on icon "button" at bounding box center [548, 247] width 10 height 9
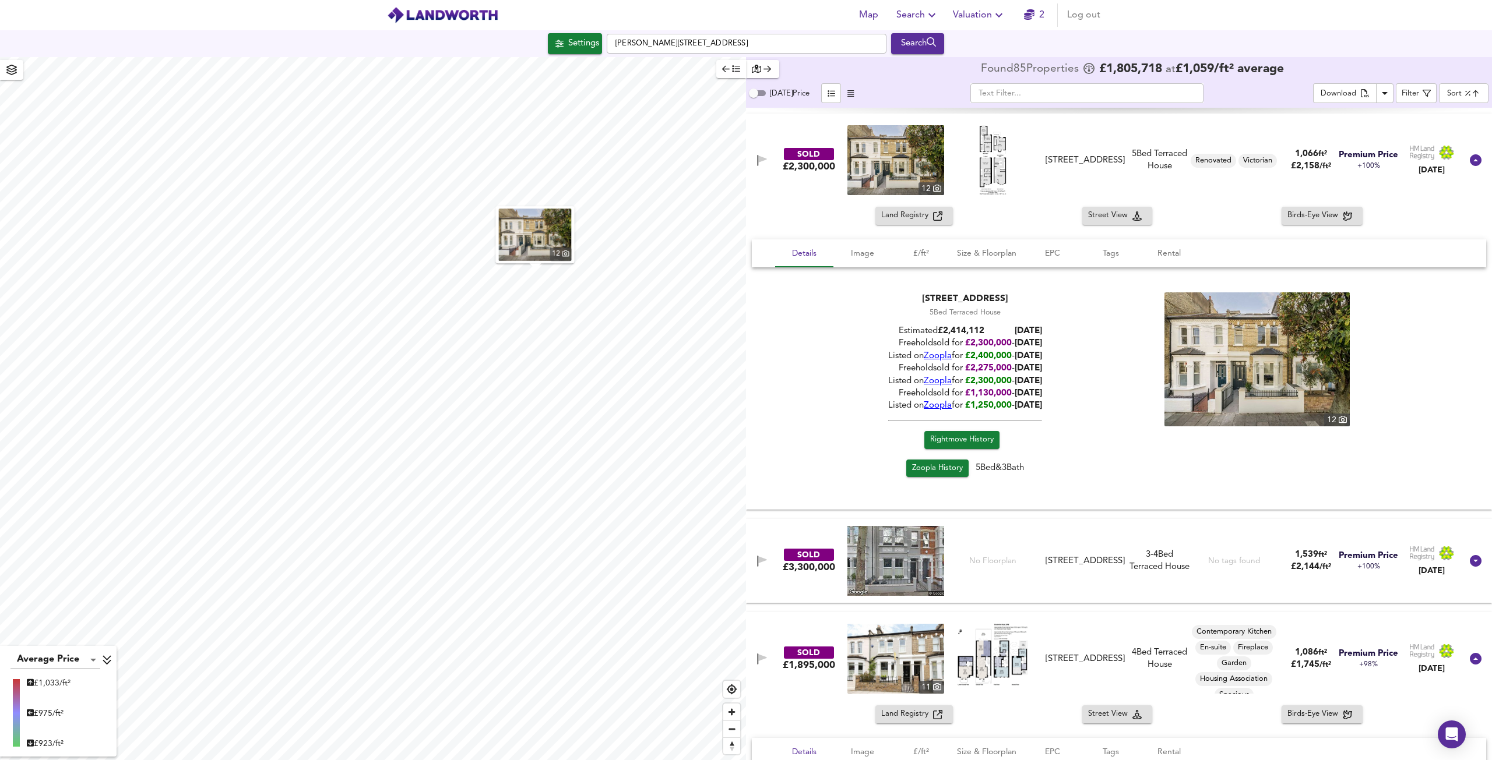
scroll to position [406, 0]
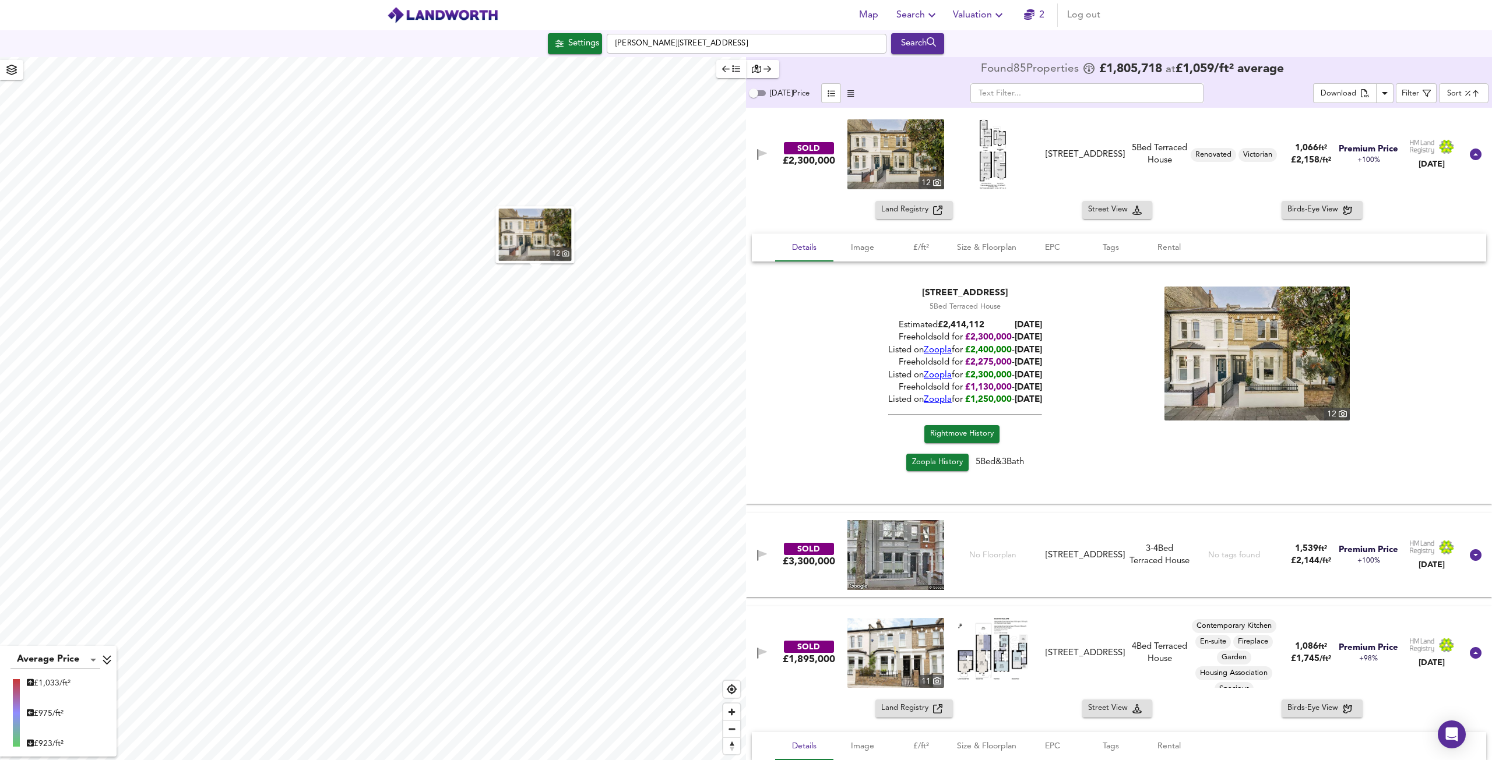
click at [978, 164] on img at bounding box center [992, 154] width 51 height 70
click at [951, 429] on span "Rightmove History" at bounding box center [962, 434] width 64 height 13
click at [936, 462] on span "Zoopla History" at bounding box center [937, 462] width 51 height 13
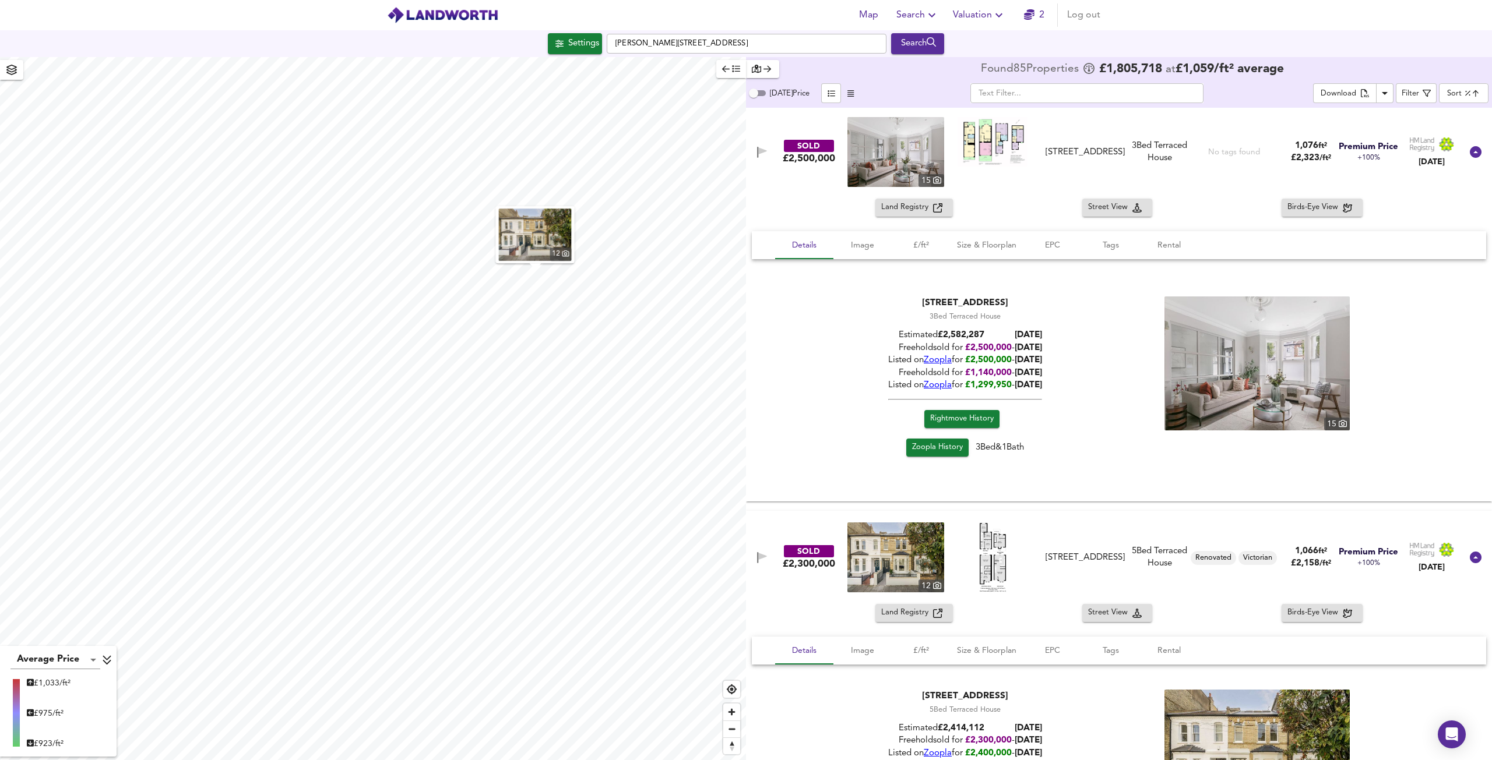
scroll to position [0, 0]
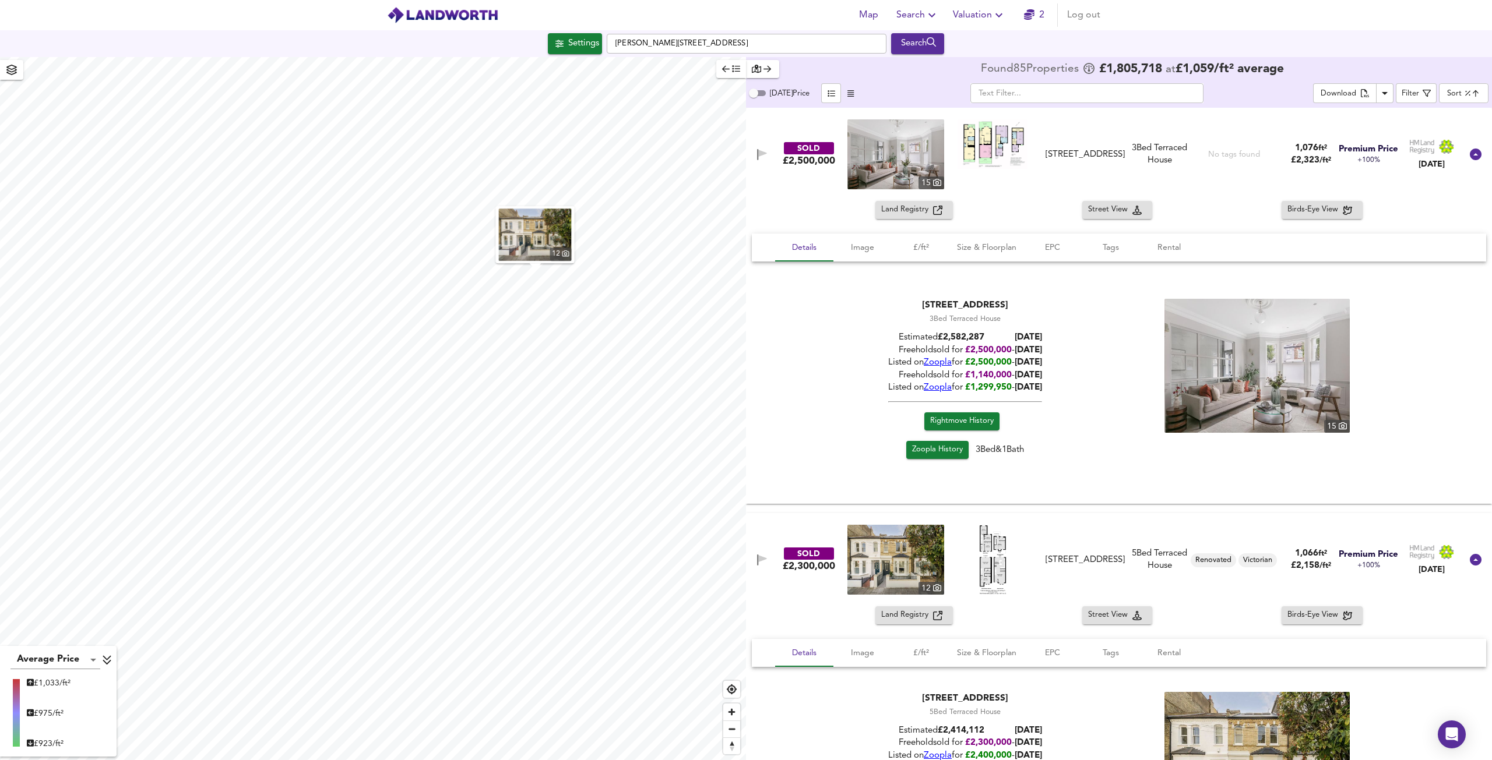
click at [1000, 140] on img at bounding box center [992, 144] width 70 height 50
